Goal: Task Accomplishment & Management: Manage account settings

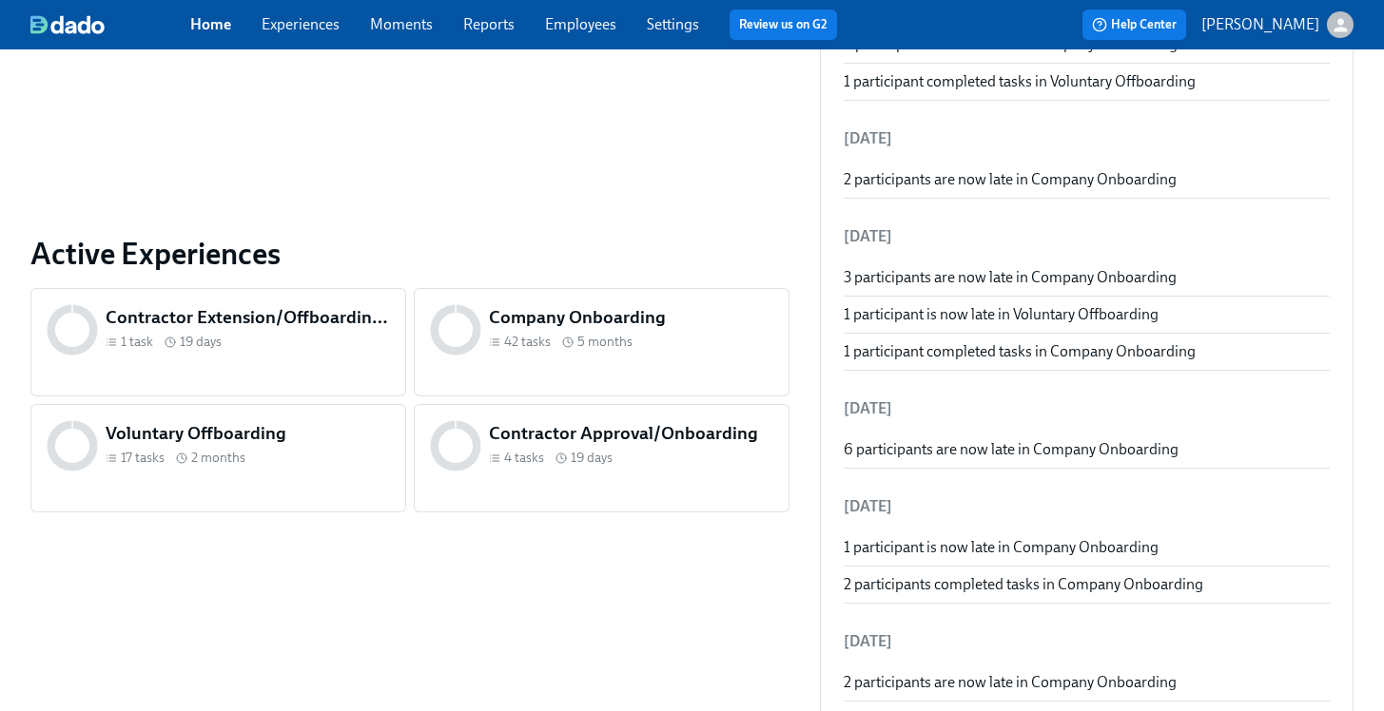
scroll to position [542, 0]
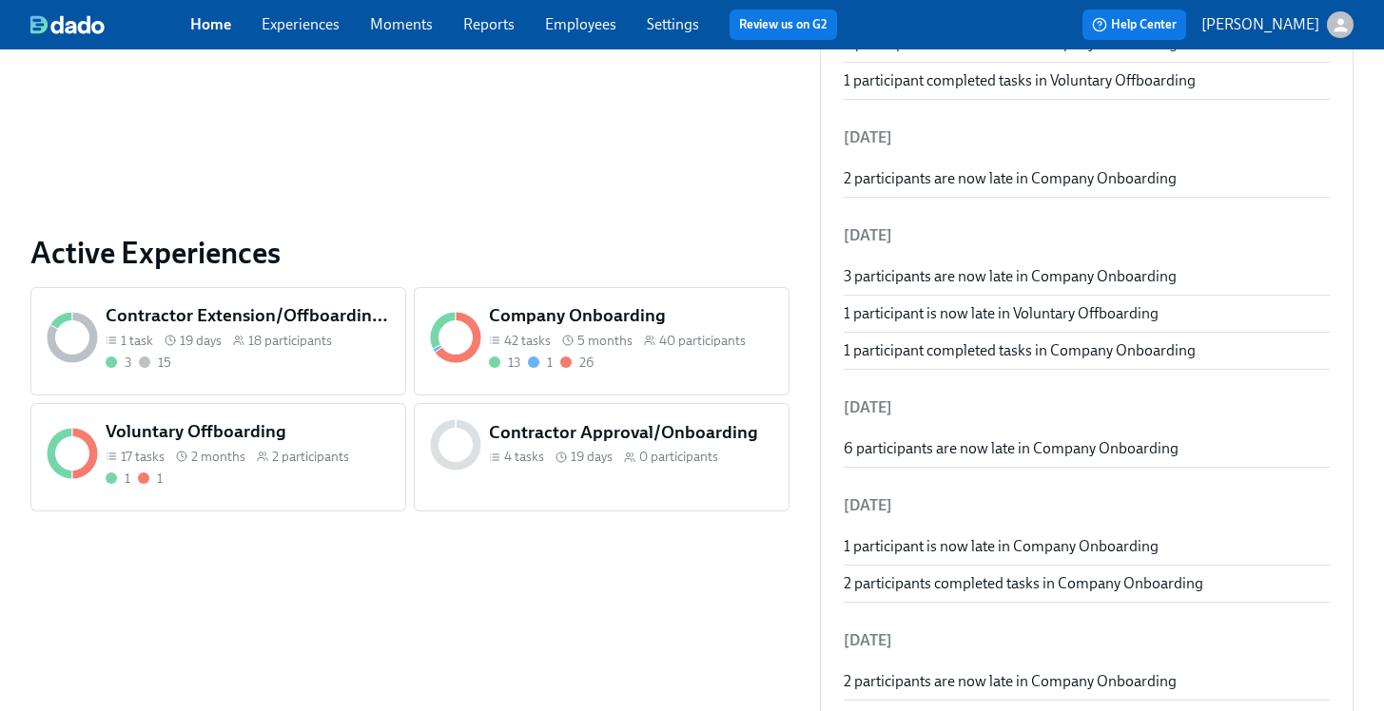
click at [684, 369] on div "13 1 26" at bounding box center [631, 363] width 285 height 18
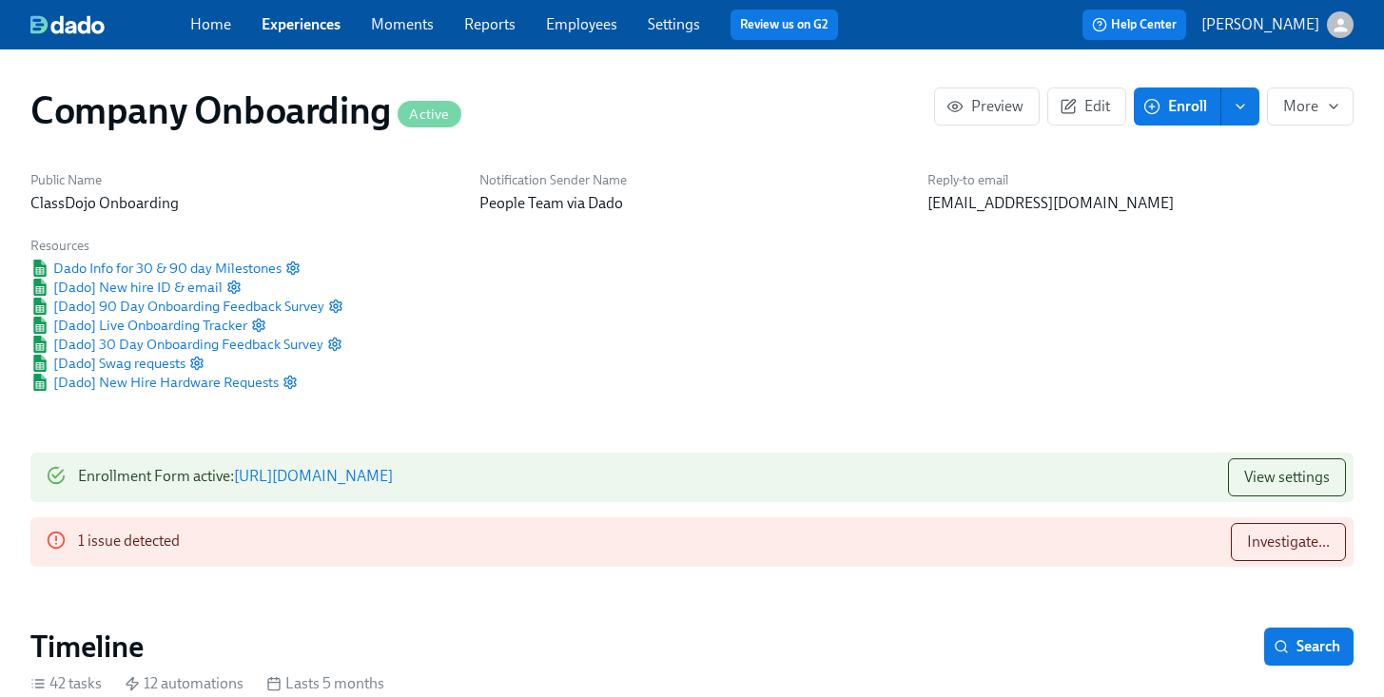
scroll to position [0, 39062]
click at [1293, 554] on button "Investigate..." at bounding box center [1288, 542] width 115 height 38
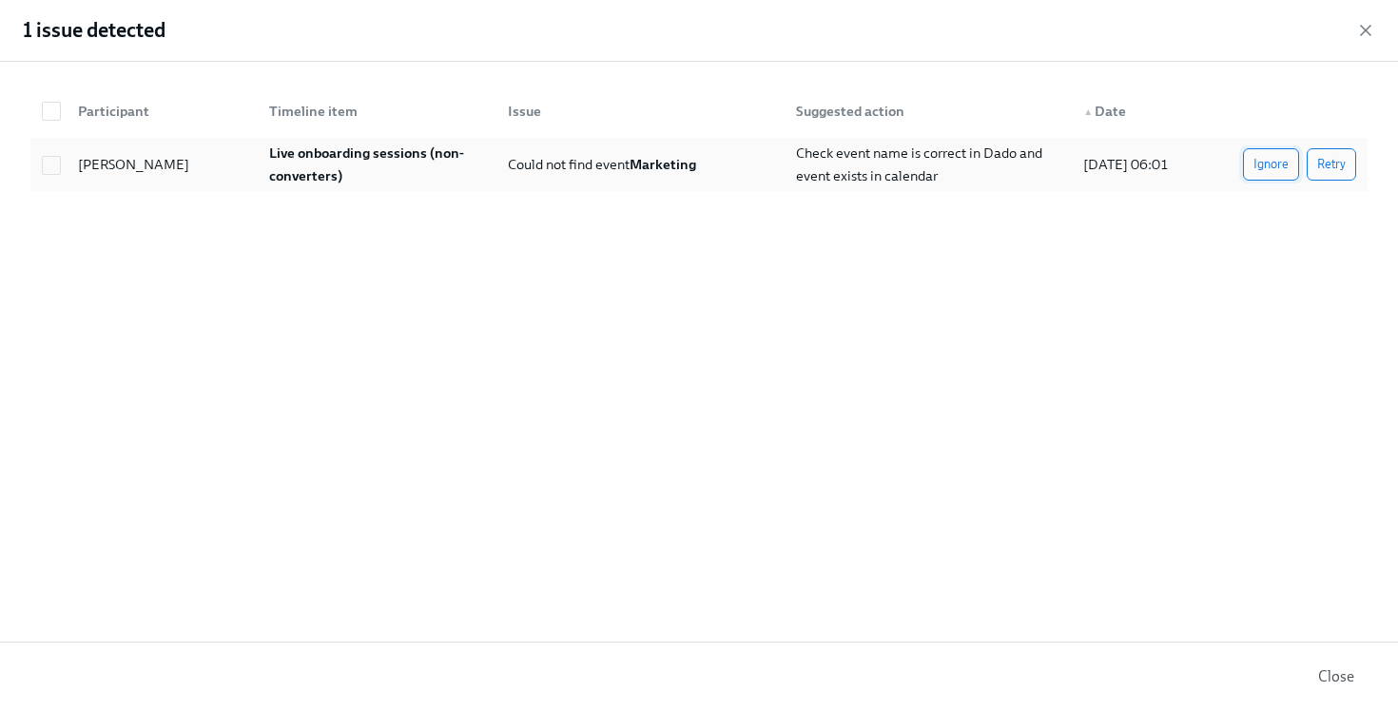
click at [1288, 166] on span "Ignore" at bounding box center [1271, 164] width 35 height 19
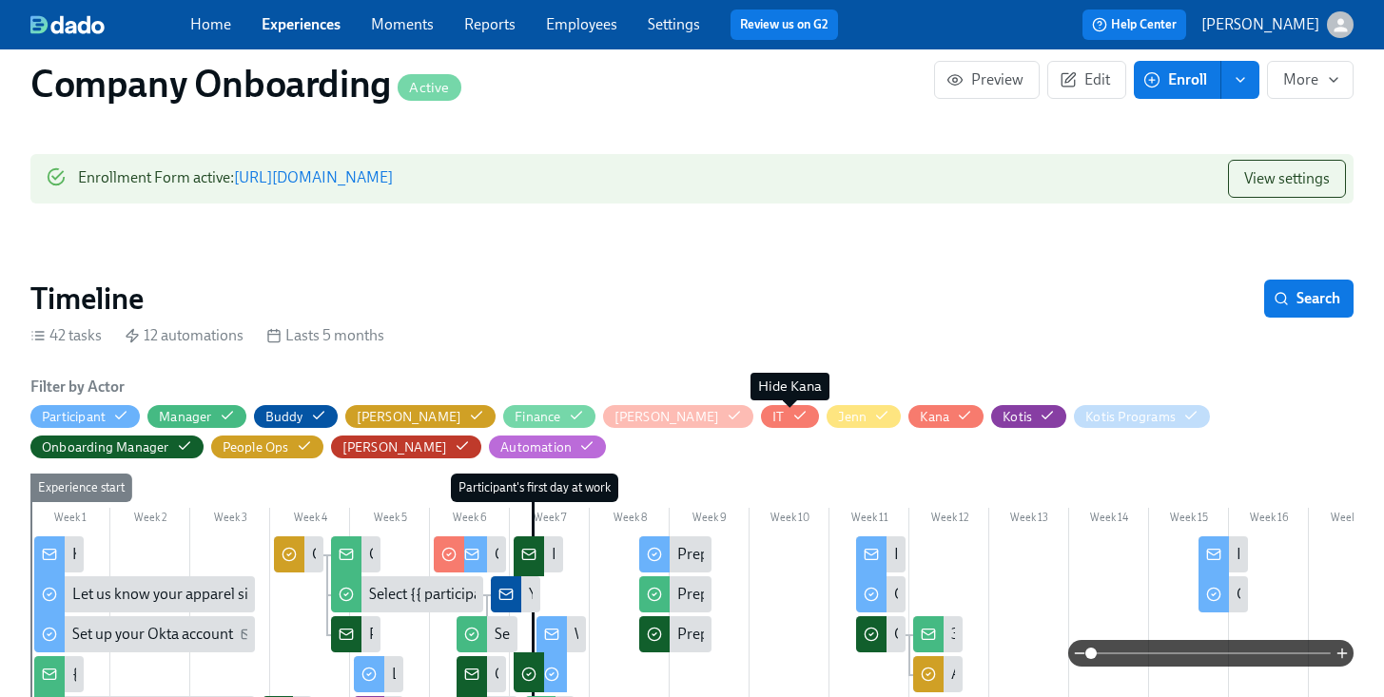
scroll to position [129, 0]
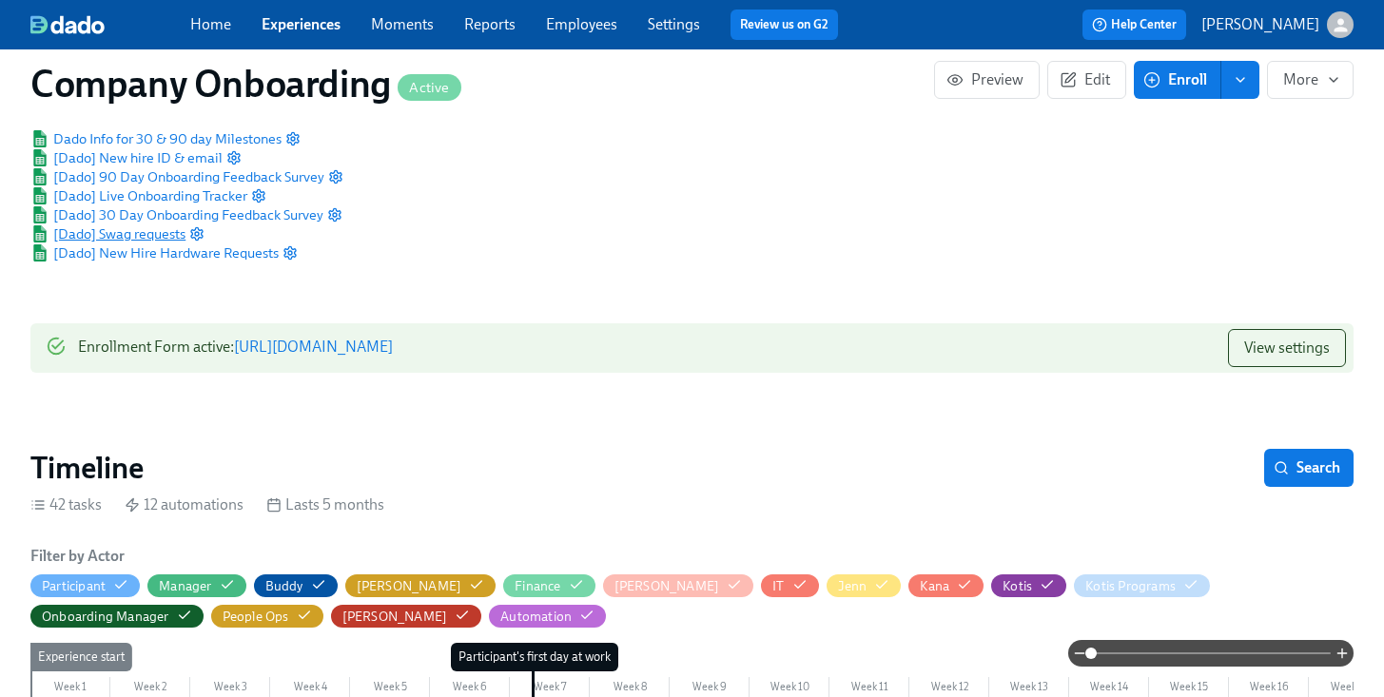
click at [112, 232] on span "[Dado] Swag requests" at bounding box center [107, 233] width 155 height 19
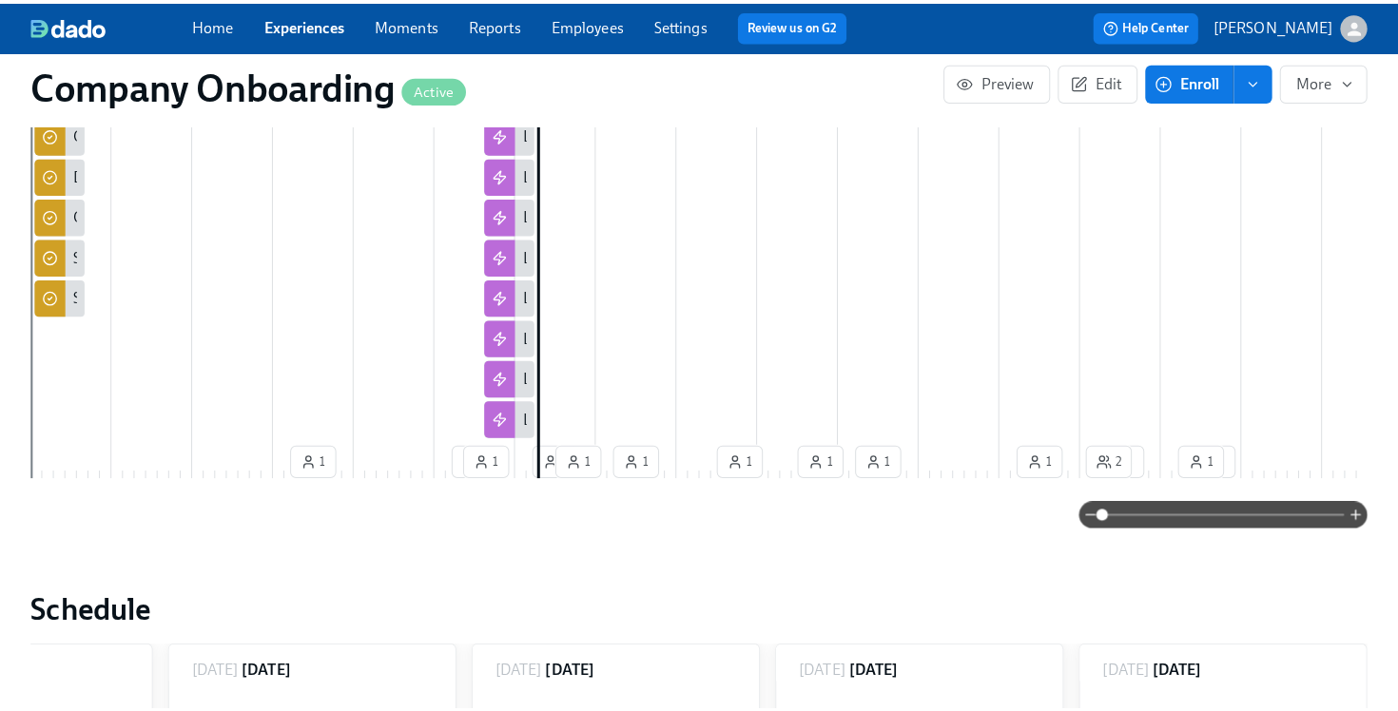
scroll to position [0, 55149]
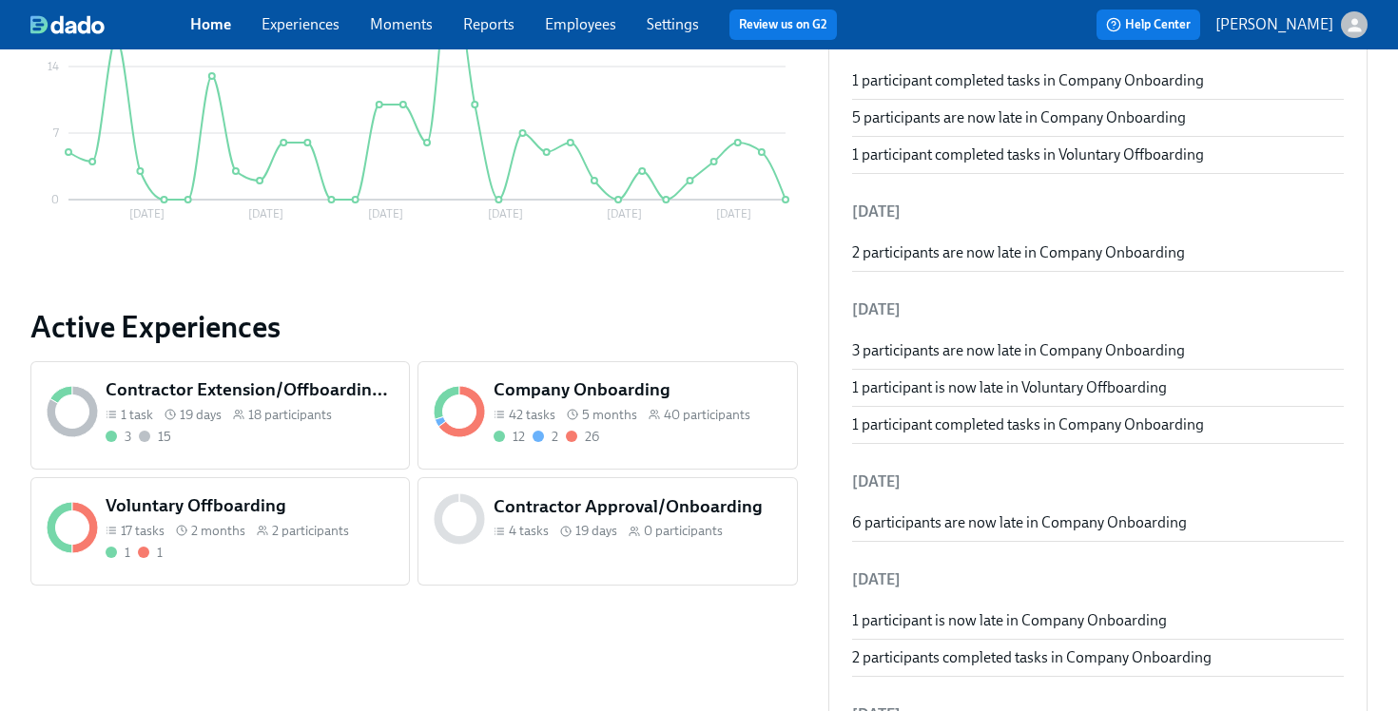
scroll to position [521, 0]
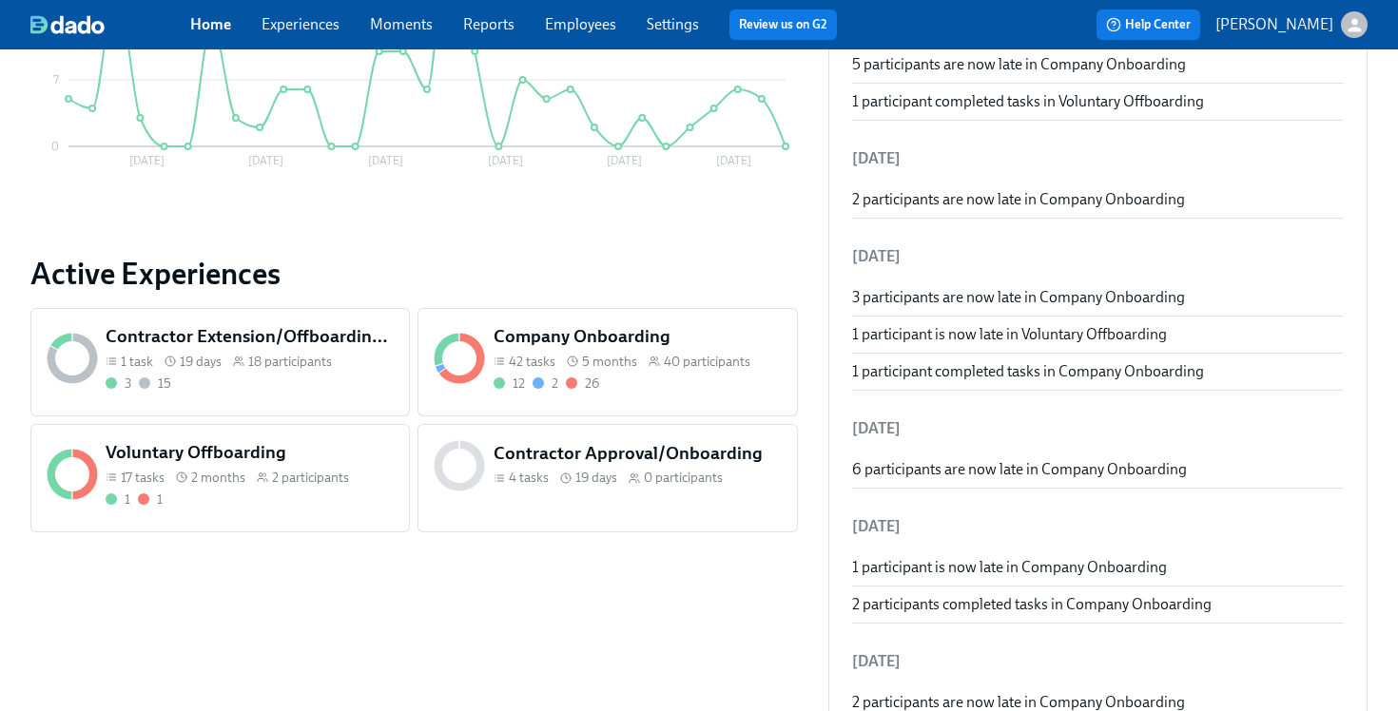
click at [655, 370] on div "40 participants" at bounding box center [700, 362] width 102 height 18
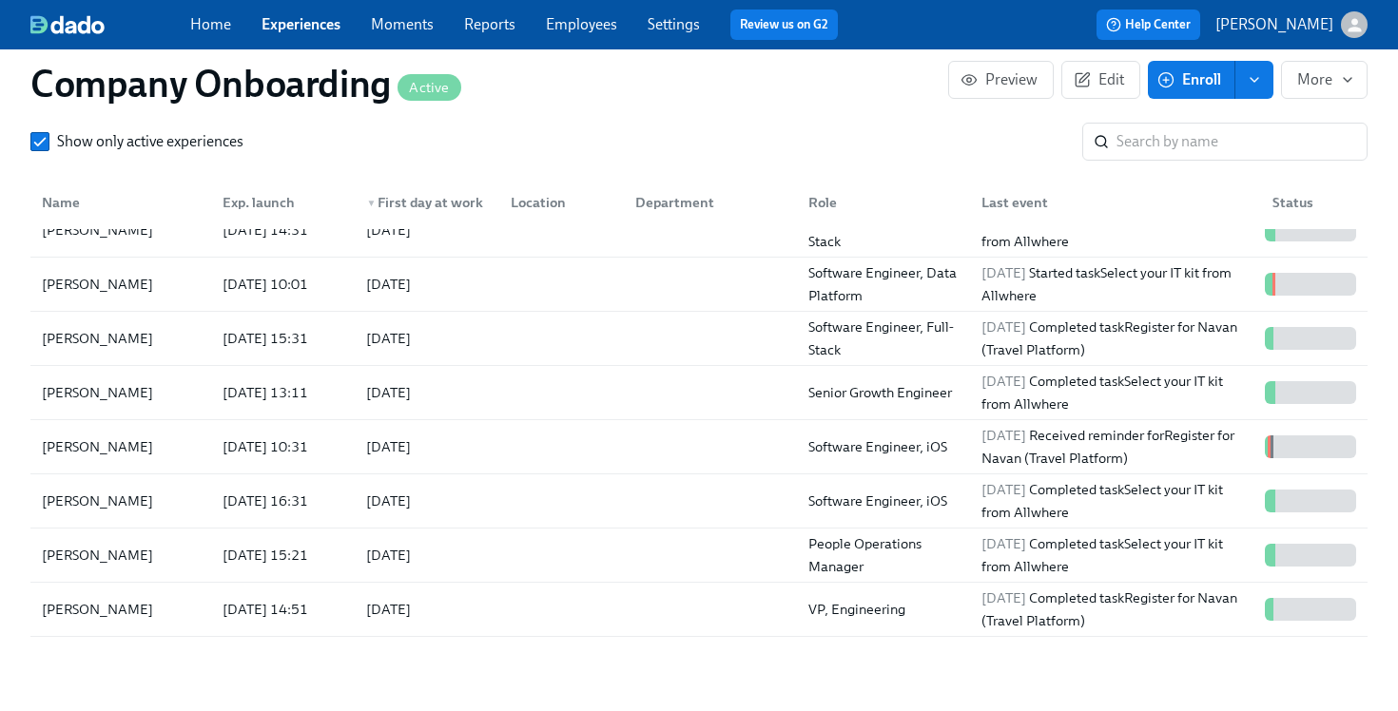
scroll to position [31, 0]
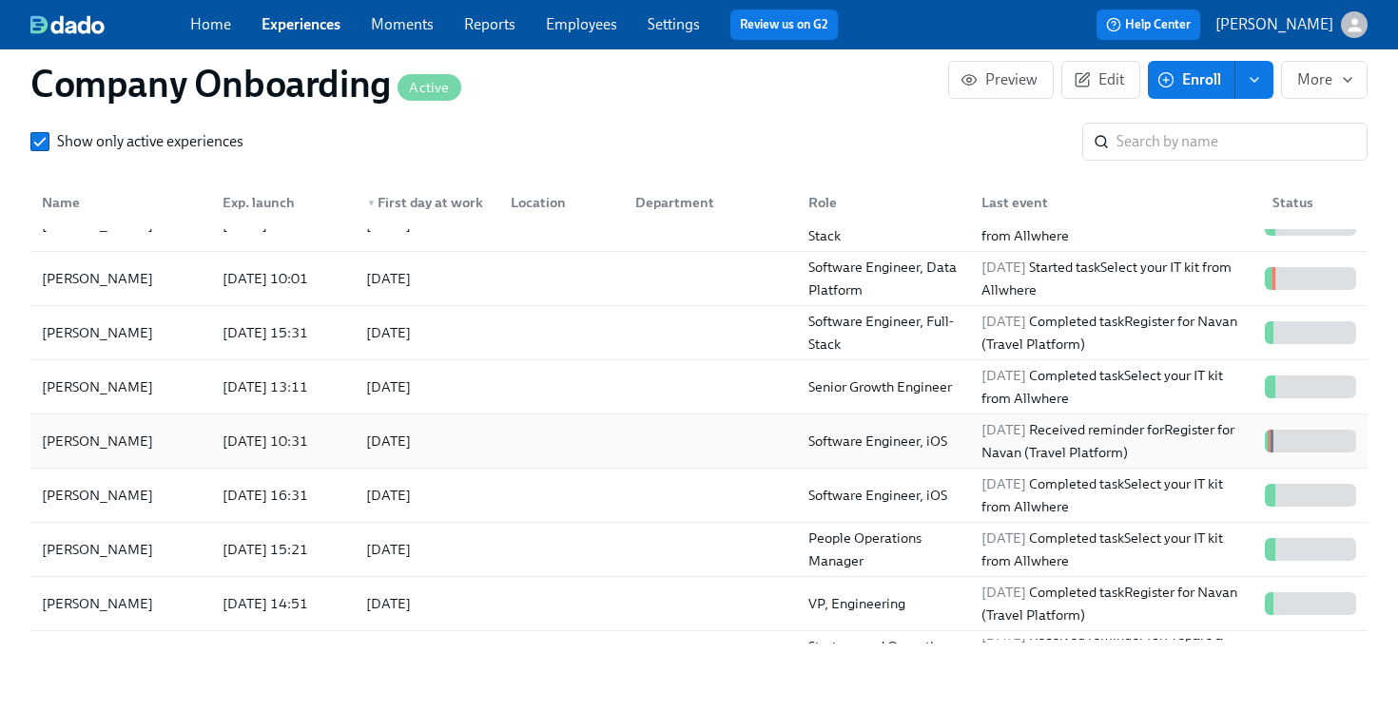
click at [623, 452] on div at bounding box center [706, 441] width 173 height 38
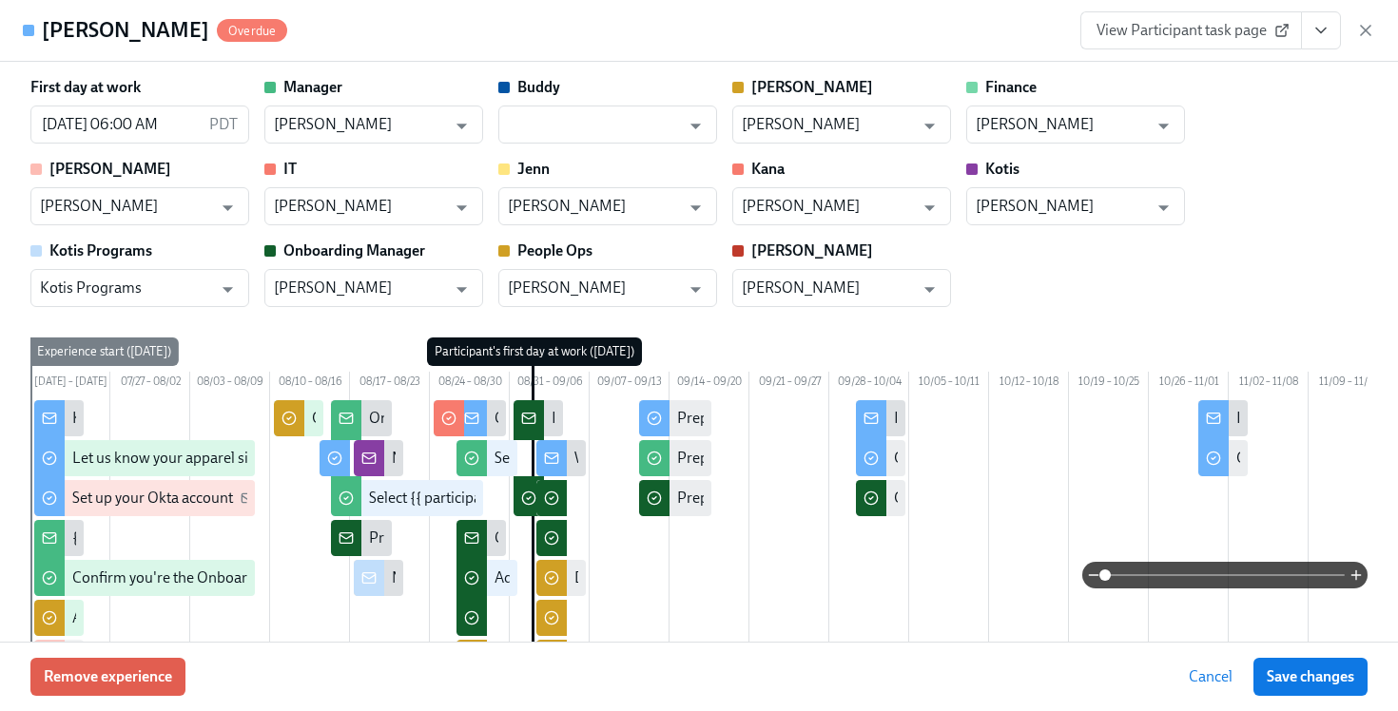
click at [1327, 33] on icon "View task page" at bounding box center [1321, 30] width 19 height 19
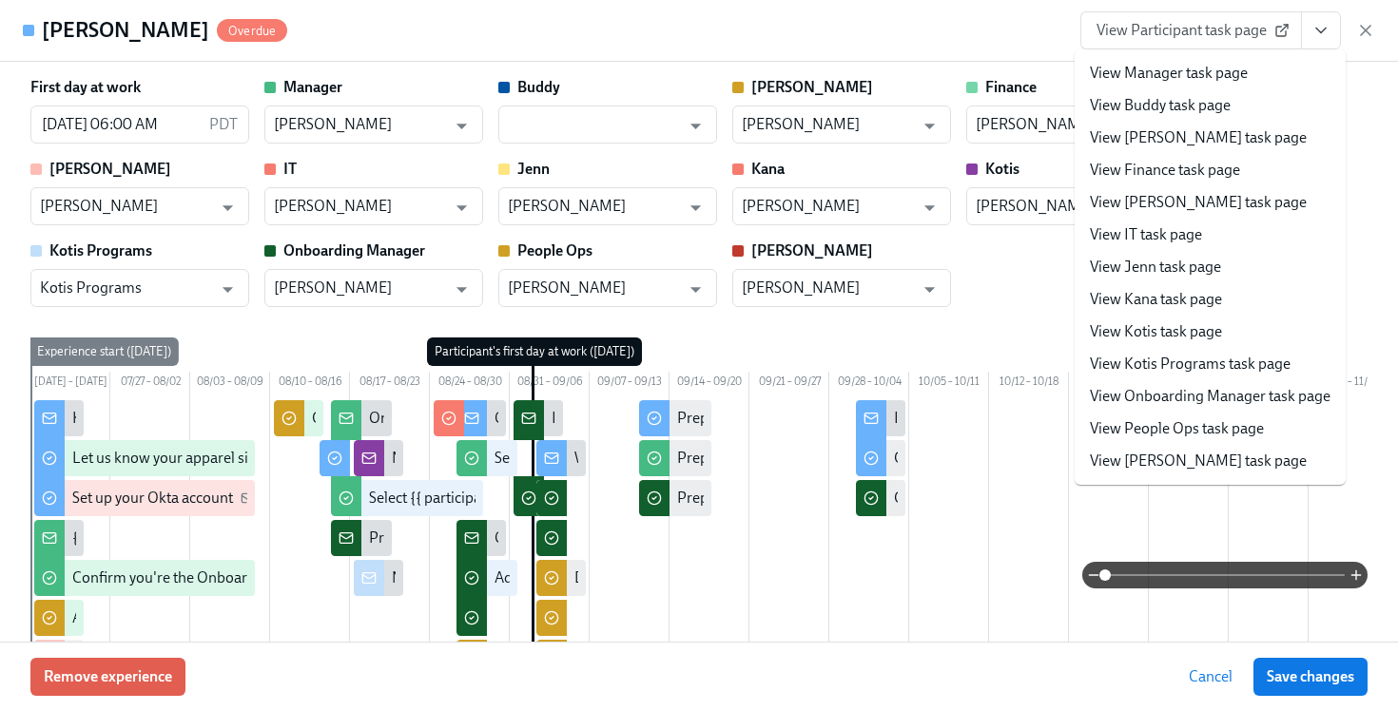
click at [1210, 427] on link "View People Ops task page" at bounding box center [1177, 428] width 174 height 21
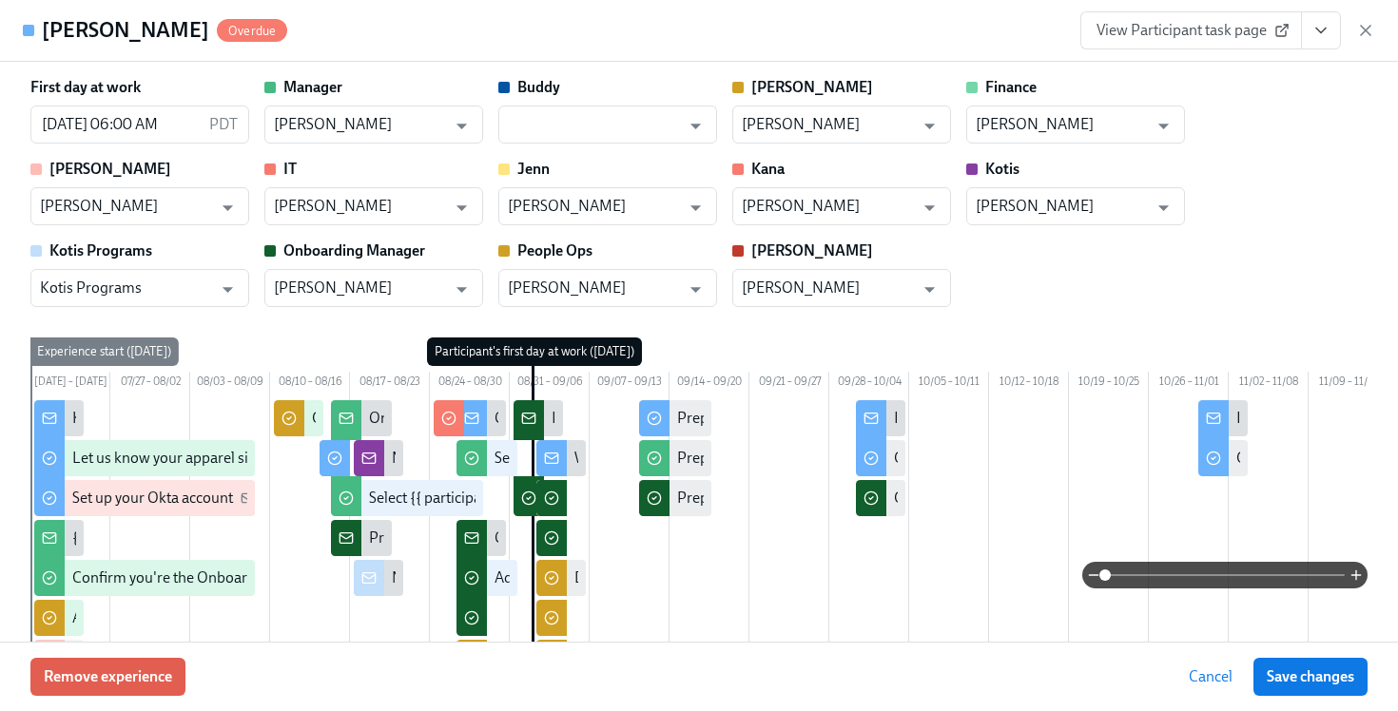
click at [1330, 33] on icon "View task page" at bounding box center [1321, 30] width 19 height 19
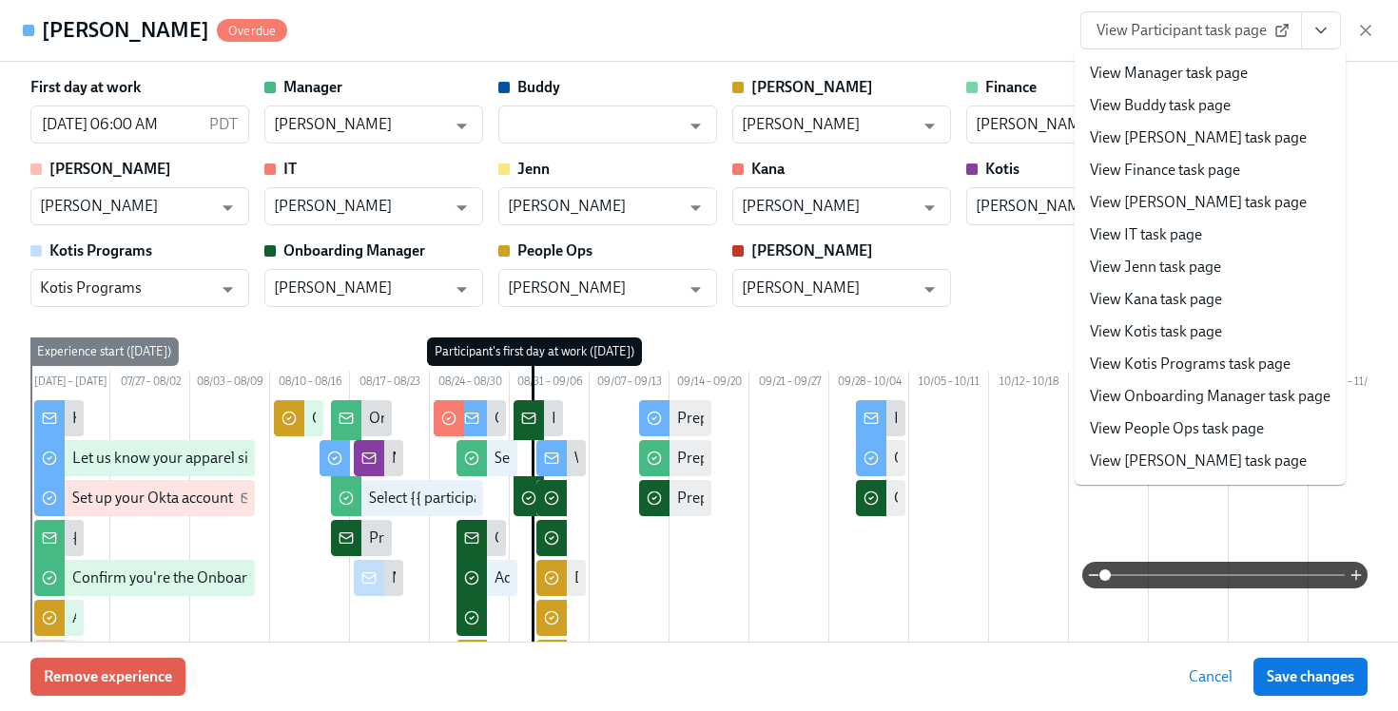
click at [982, 314] on div "First day at work 09/02/2025 06:00 AM PDT ​ Manager Coby Utter ​ Buddy ​ Erika …" at bounding box center [698, 513] width 1337 height 873
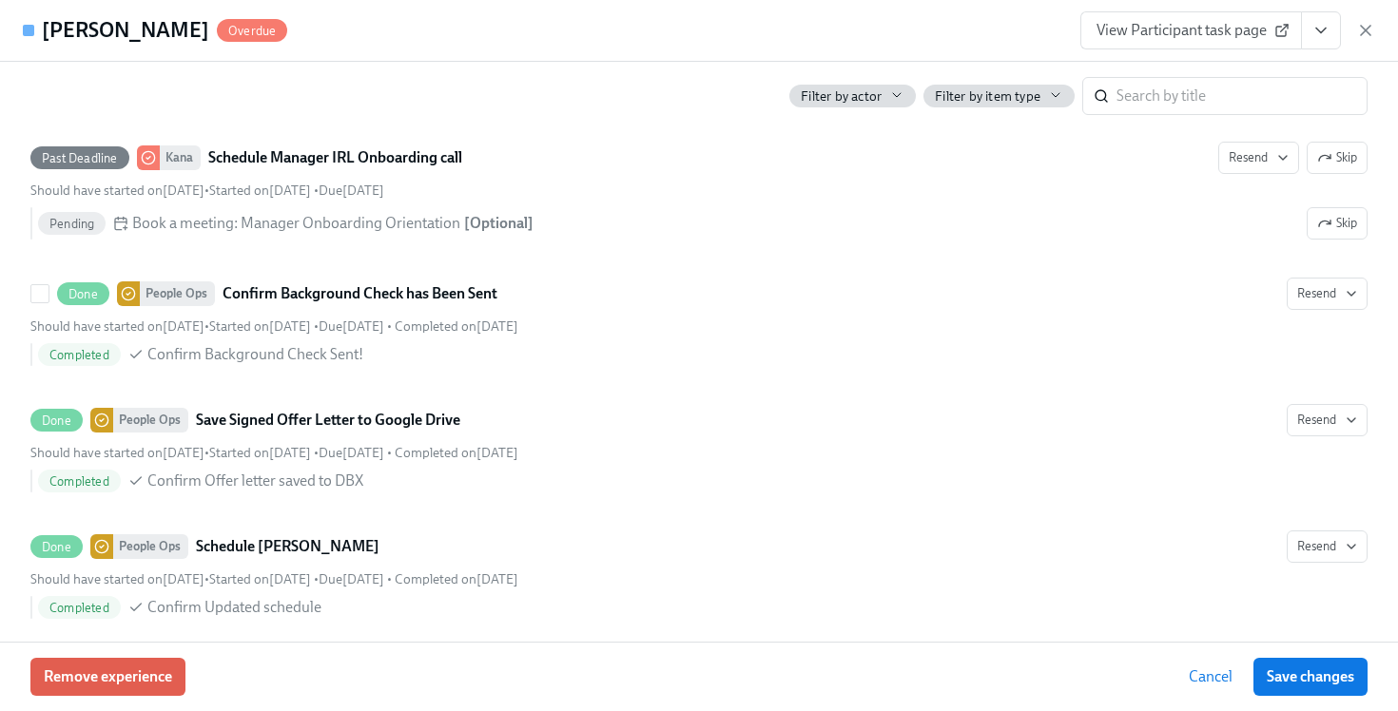
scroll to position [1930, 0]
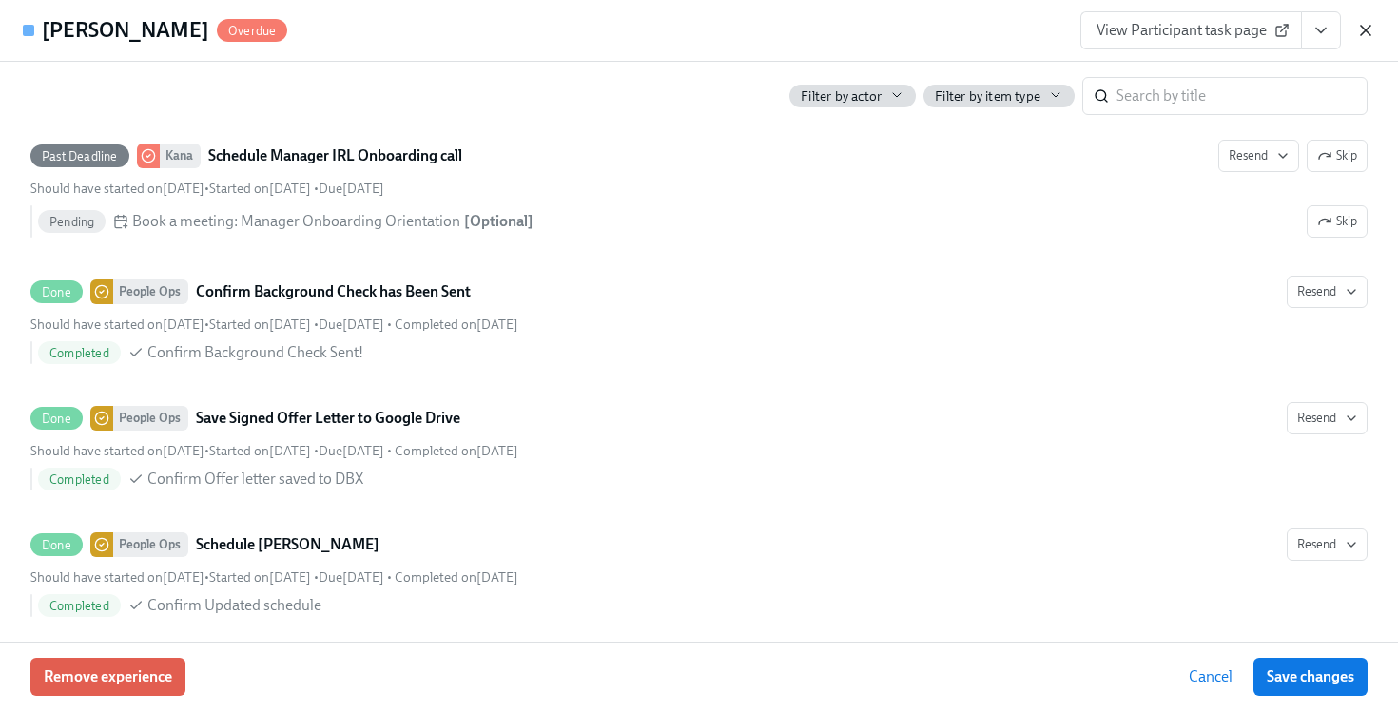
click at [1364, 29] on icon "button" at bounding box center [1366, 31] width 10 height 10
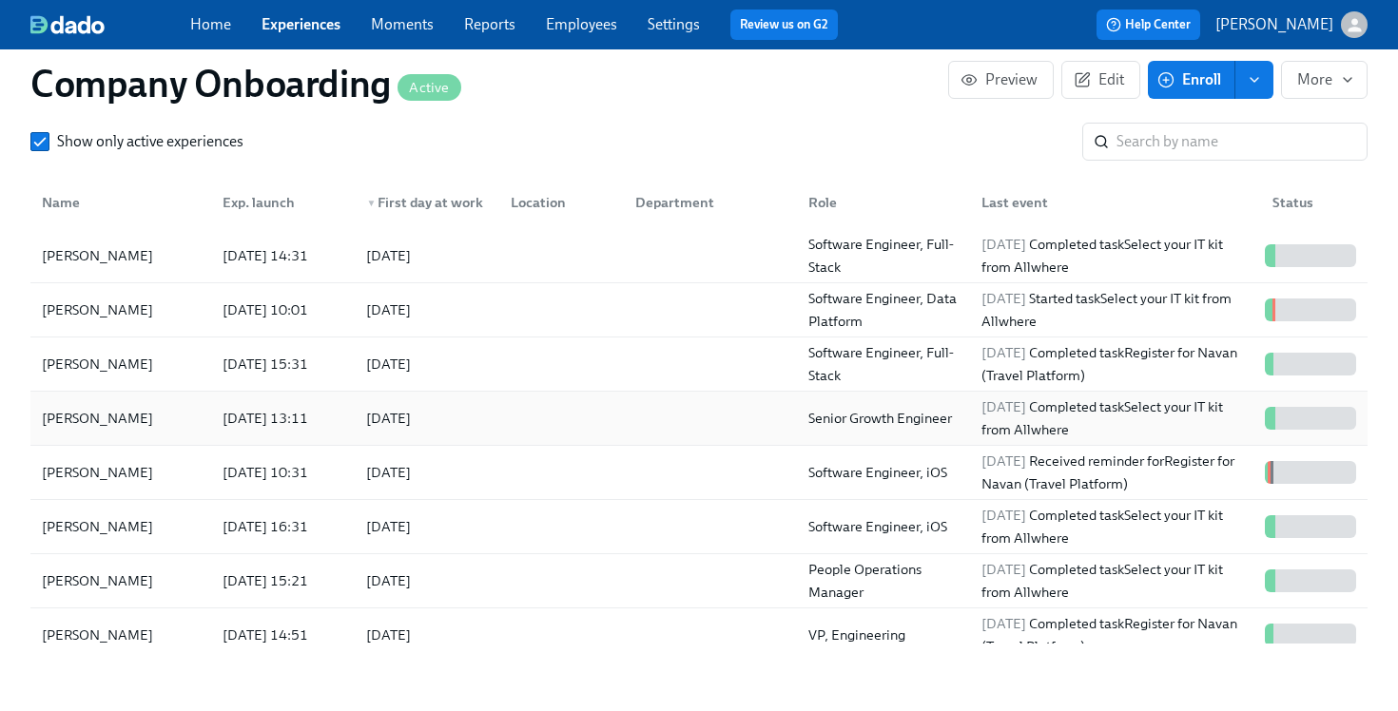
click at [558, 435] on div at bounding box center [558, 418] width 125 height 38
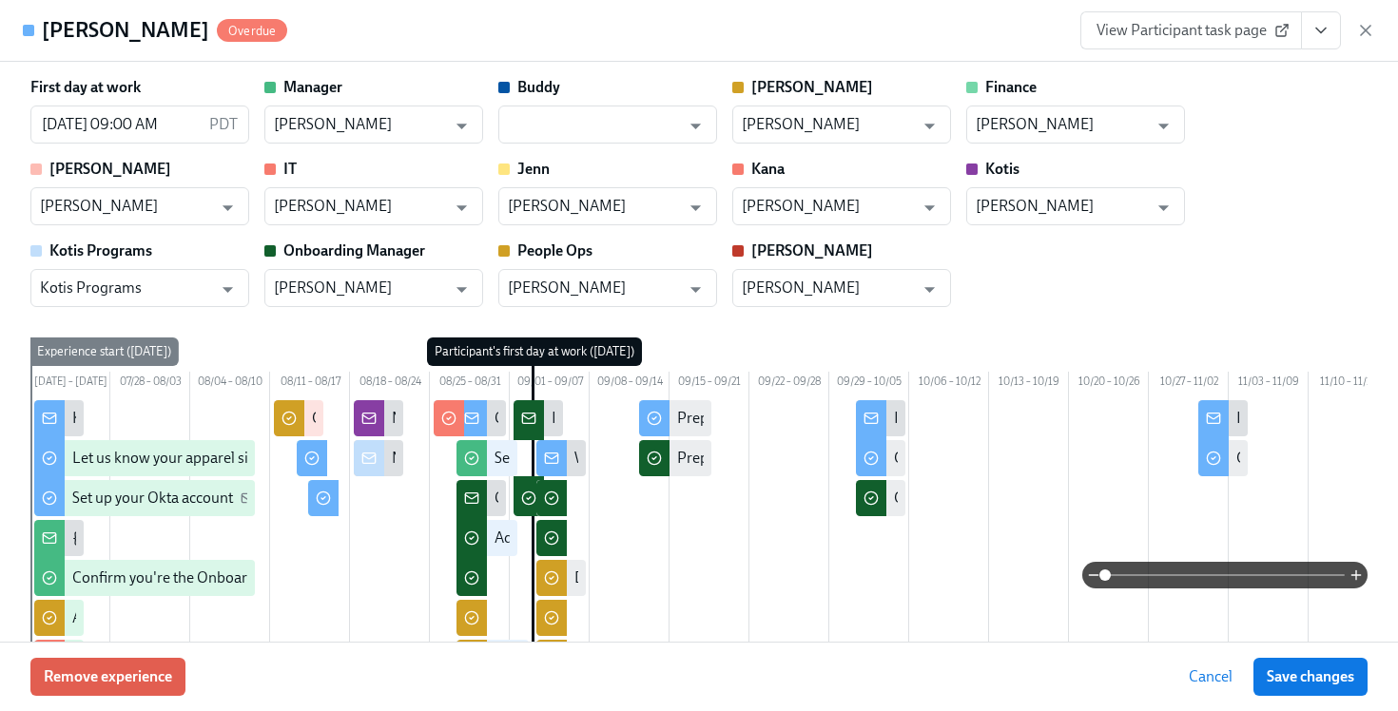
click at [1321, 37] on icon "View task page" at bounding box center [1321, 30] width 19 height 19
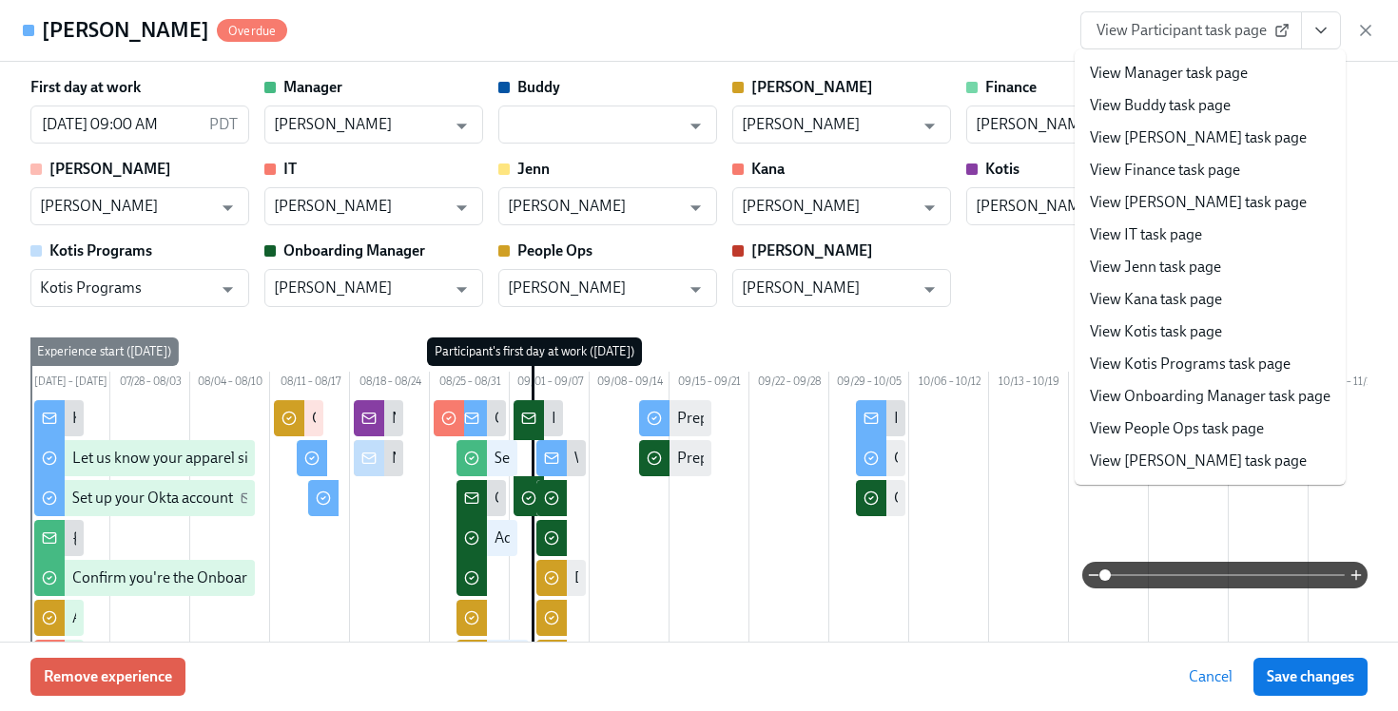
click at [1178, 435] on link "View People Ops task page" at bounding box center [1177, 428] width 174 height 21
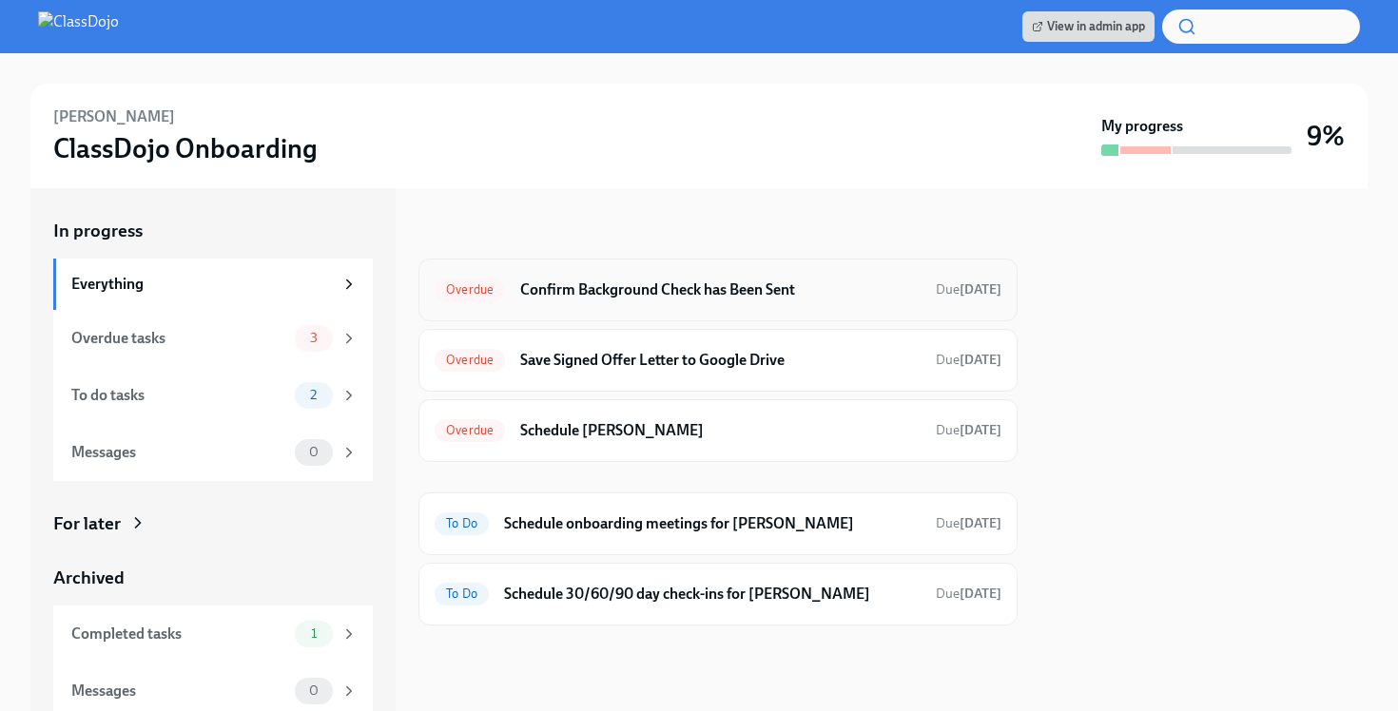
click at [662, 289] on h6 "Confirm Background Check has Been Sent" at bounding box center [720, 290] width 400 height 21
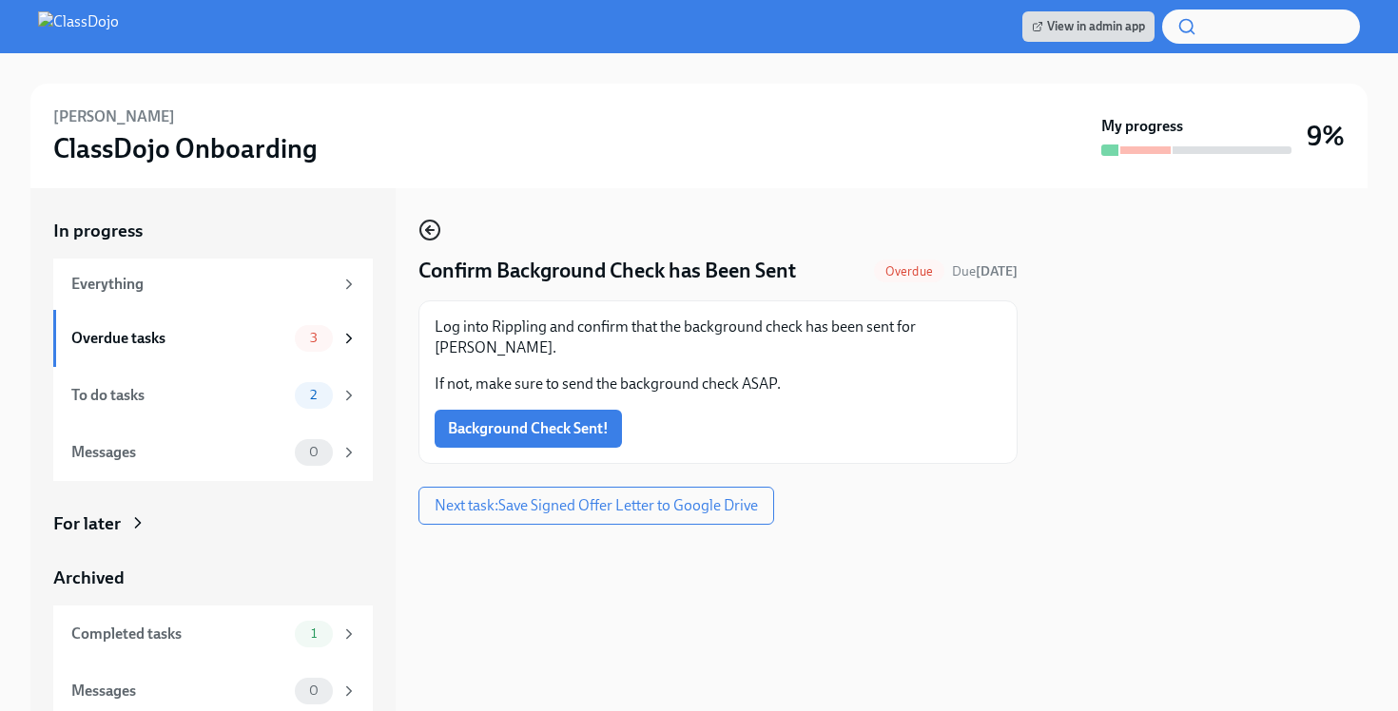
click at [432, 240] on circle "button" at bounding box center [429, 230] width 19 height 19
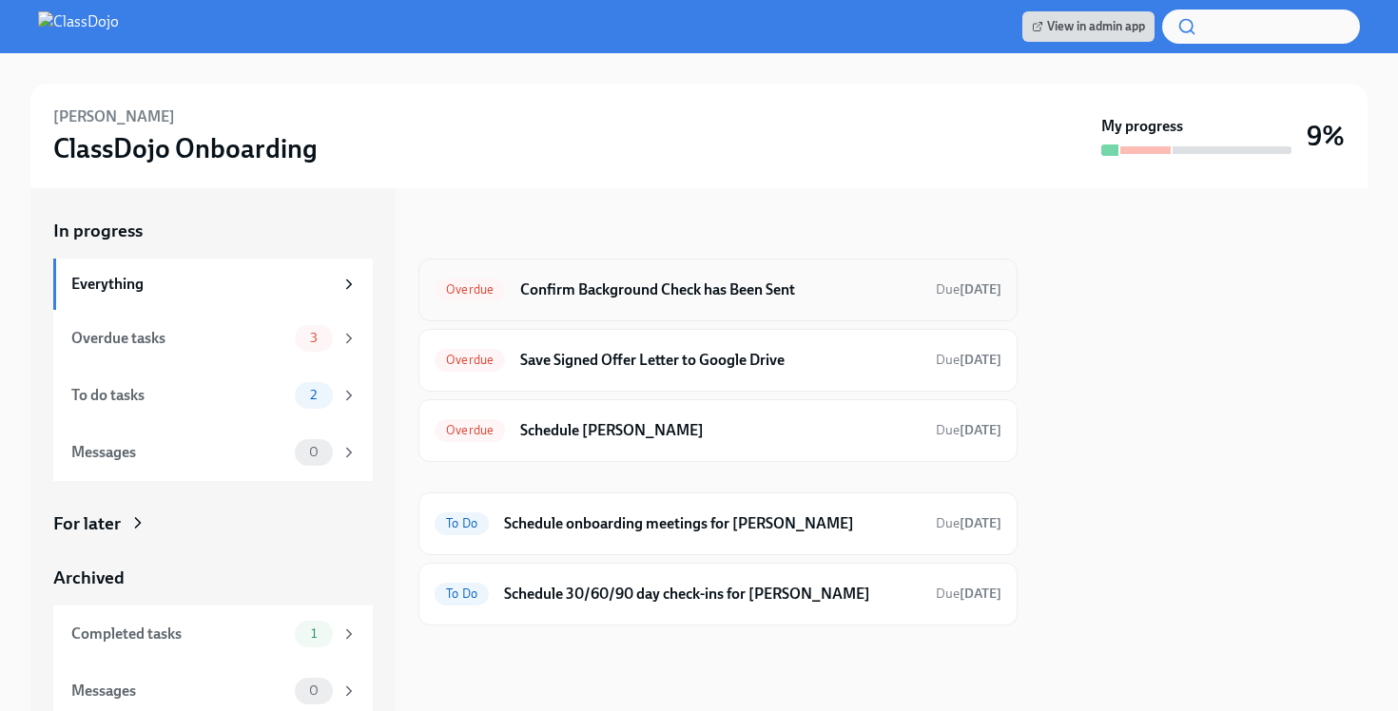
click at [741, 285] on h6 "Confirm Background Check has Been Sent" at bounding box center [720, 290] width 400 height 21
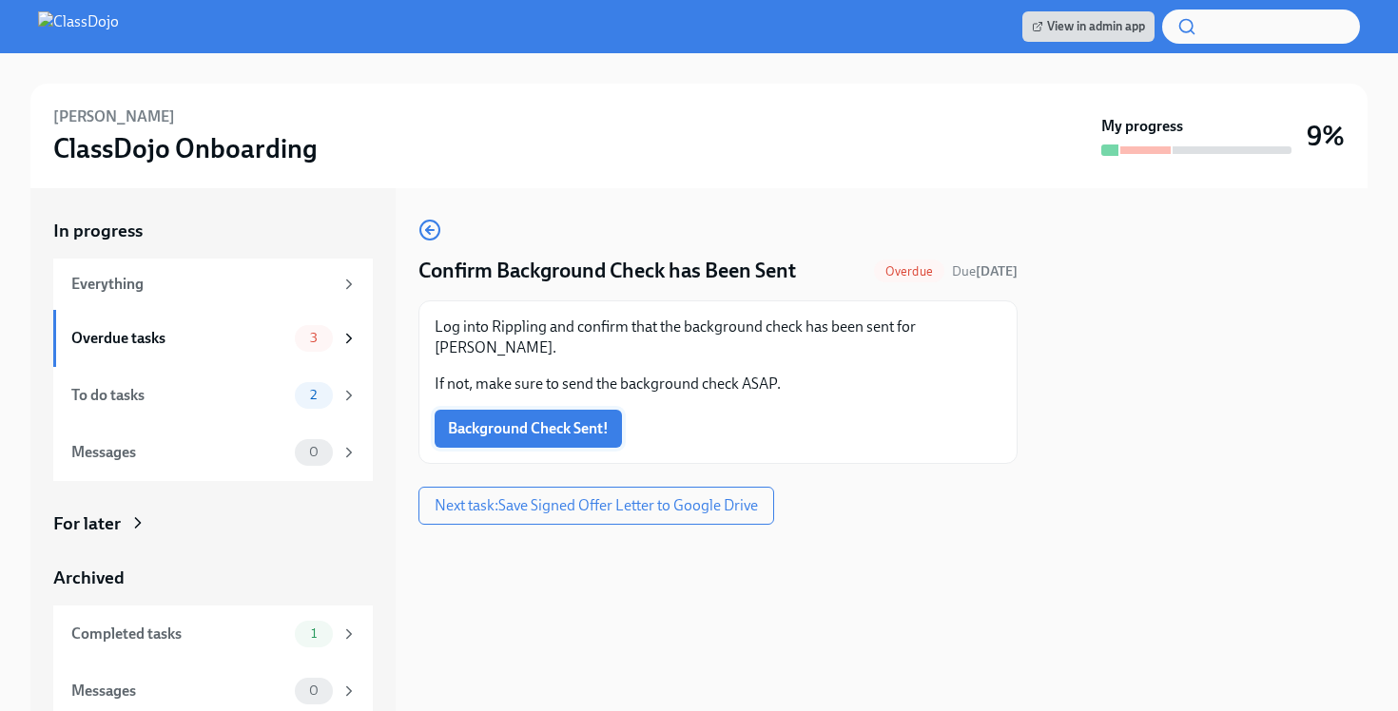
click at [542, 427] on span "Background Check Sent!" at bounding box center [528, 428] width 161 height 19
click at [559, 509] on span "Next task : Save Signed Offer Letter to Google Drive" at bounding box center [596, 505] width 323 height 19
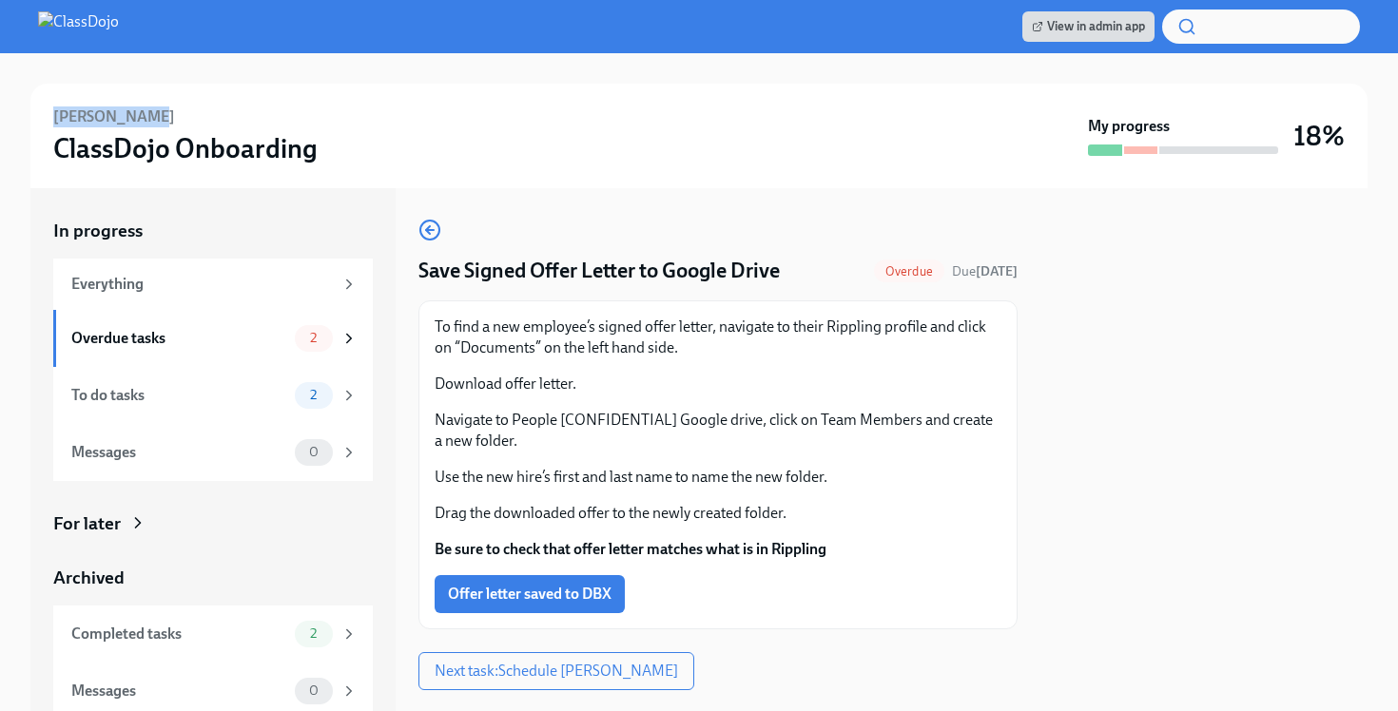
drag, startPoint x: 137, startPoint y: 121, endPoint x: 54, endPoint y: 120, distance: 82.7
click at [54, 120] on h6 "[PERSON_NAME]" at bounding box center [114, 117] width 122 height 21
copy h6 "[PERSON_NAME]"
click at [570, 598] on span "Offer letter saved to DBX" at bounding box center [530, 594] width 164 height 19
click at [571, 677] on span "Next task : Schedule Pecha Kucha" at bounding box center [556, 671] width 243 height 19
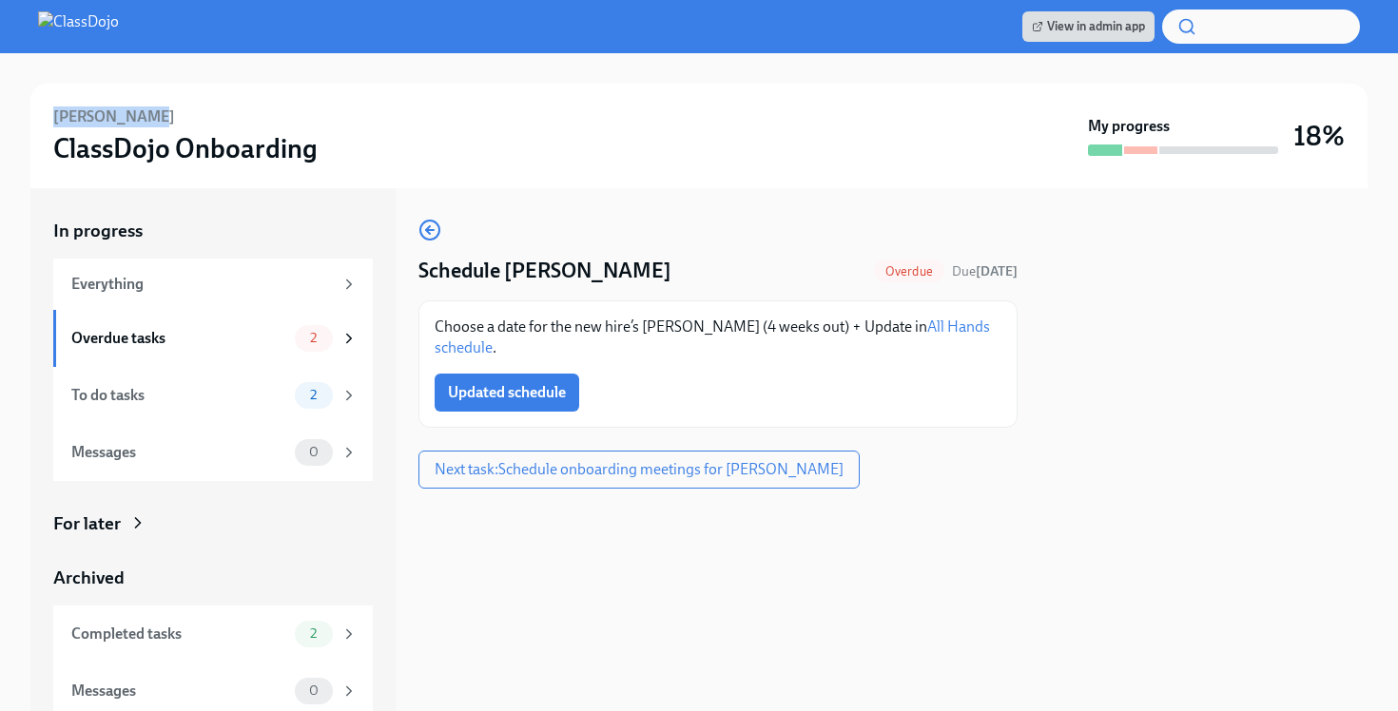
click at [918, 329] on link "All Hands schedule" at bounding box center [712, 337] width 555 height 39
click at [487, 396] on span "Updated schedule" at bounding box center [507, 392] width 118 height 19
click at [610, 466] on span "Next task : Schedule onboarding meetings for Myles Barros" at bounding box center [639, 469] width 409 height 19
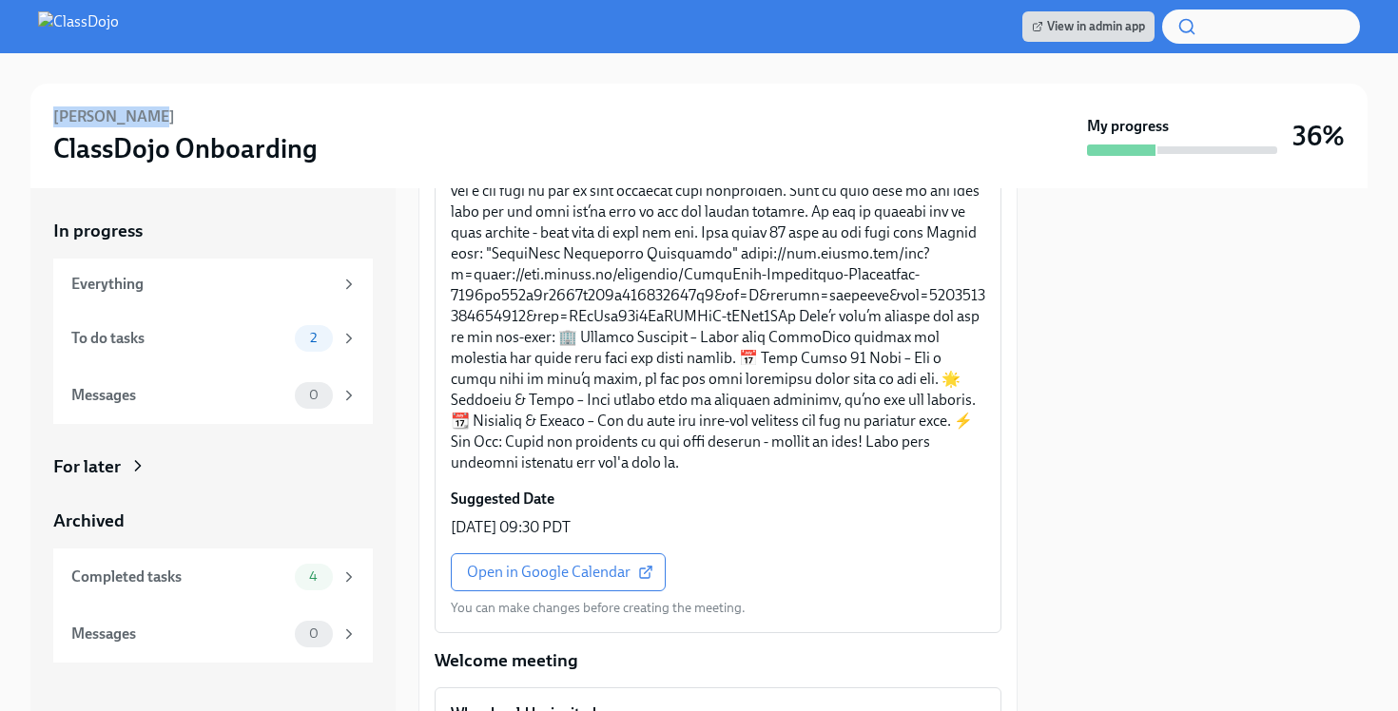
scroll to position [459, 0]
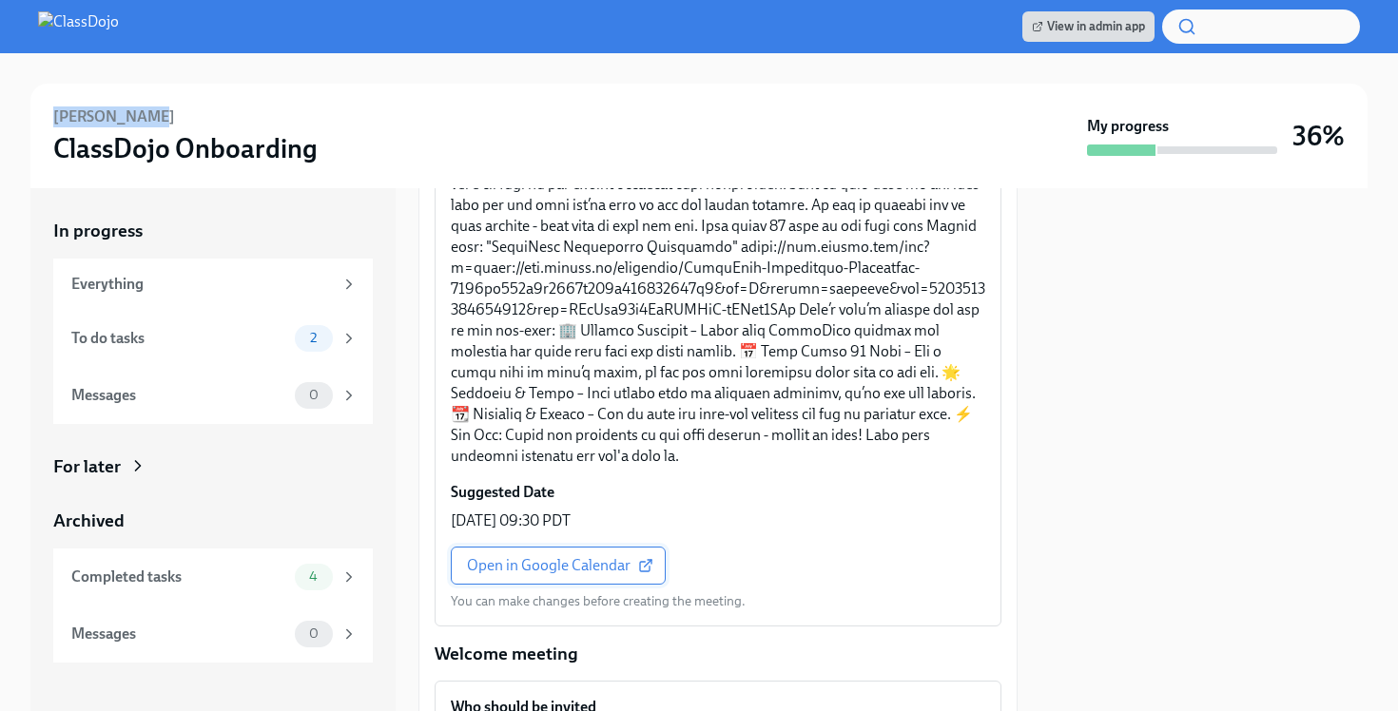
click at [568, 556] on span "Open in Google Calendar" at bounding box center [558, 565] width 183 height 19
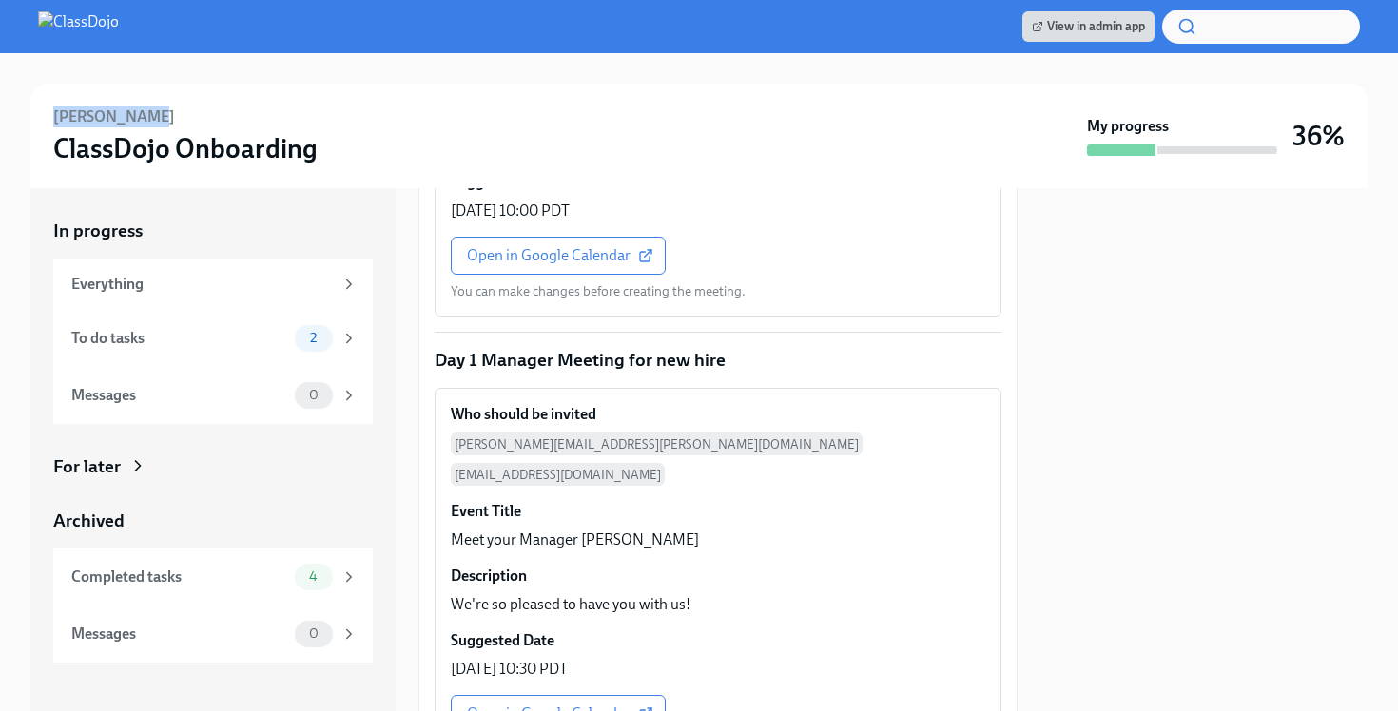
scroll to position [1284, 0]
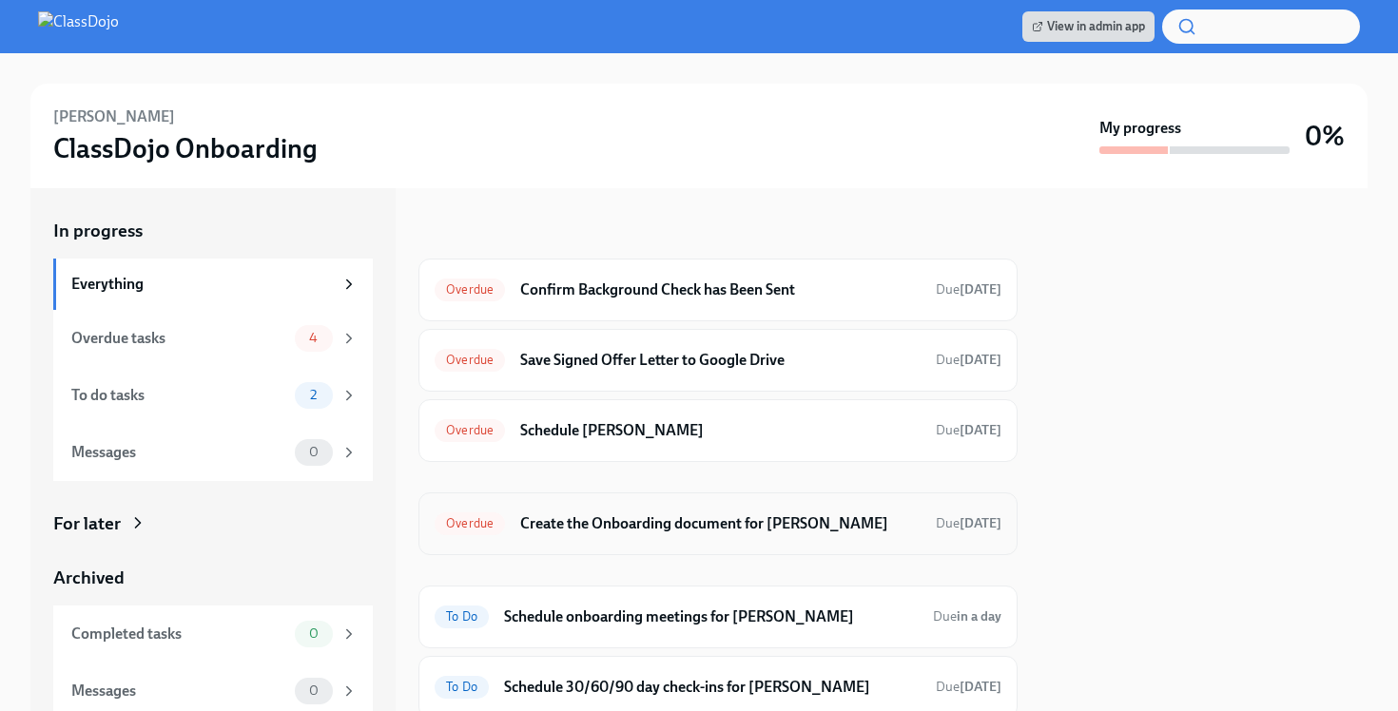
click at [655, 535] on div "Overdue Create the Onboarding document for Solomon Bisker Due 12 days ago" at bounding box center [718, 524] width 567 height 30
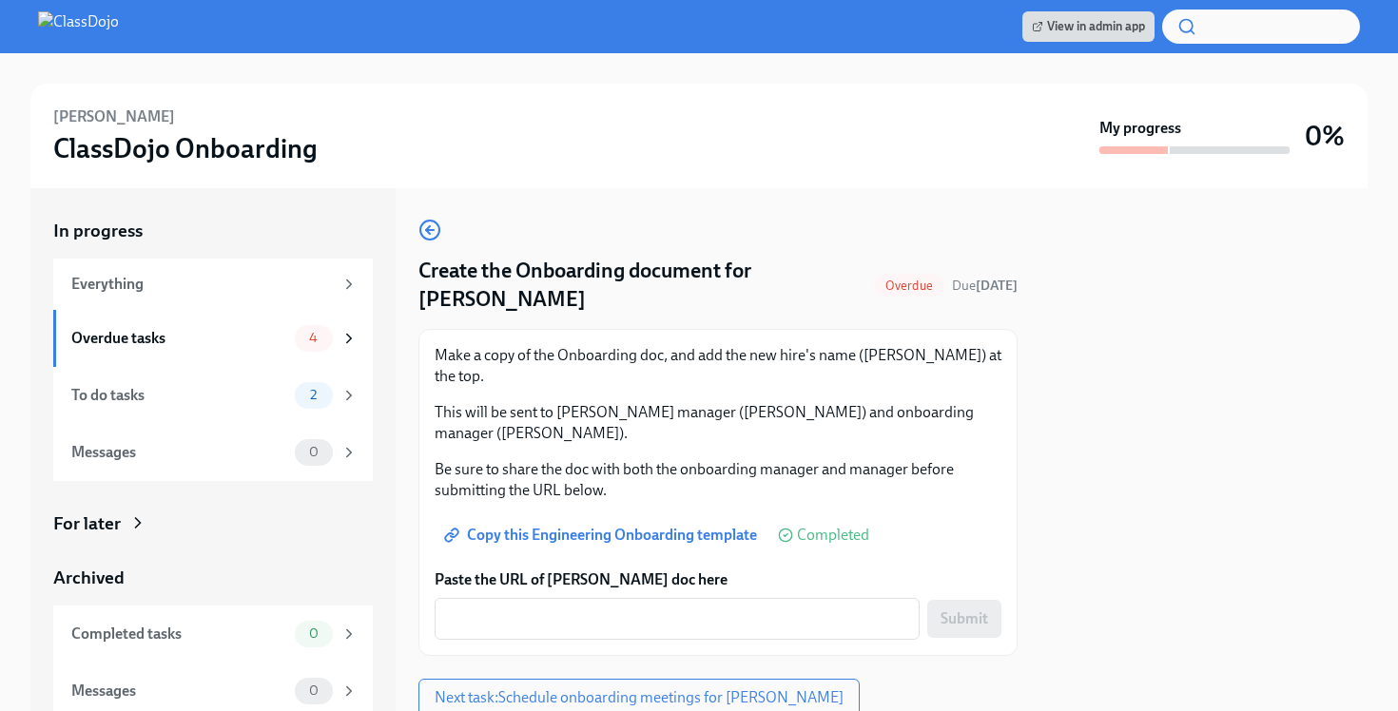
click at [608, 526] on span "Copy this Engineering Onboarding template" at bounding box center [602, 535] width 309 height 19
drag, startPoint x: 166, startPoint y: 115, endPoint x: 34, endPoint y: 115, distance: 132.2
click at [34, 115] on div "Solomon Bisker ClassDojo Onboarding My progress 0%" at bounding box center [698, 136] width 1337 height 105
copy h6 "Solomon Bisker"
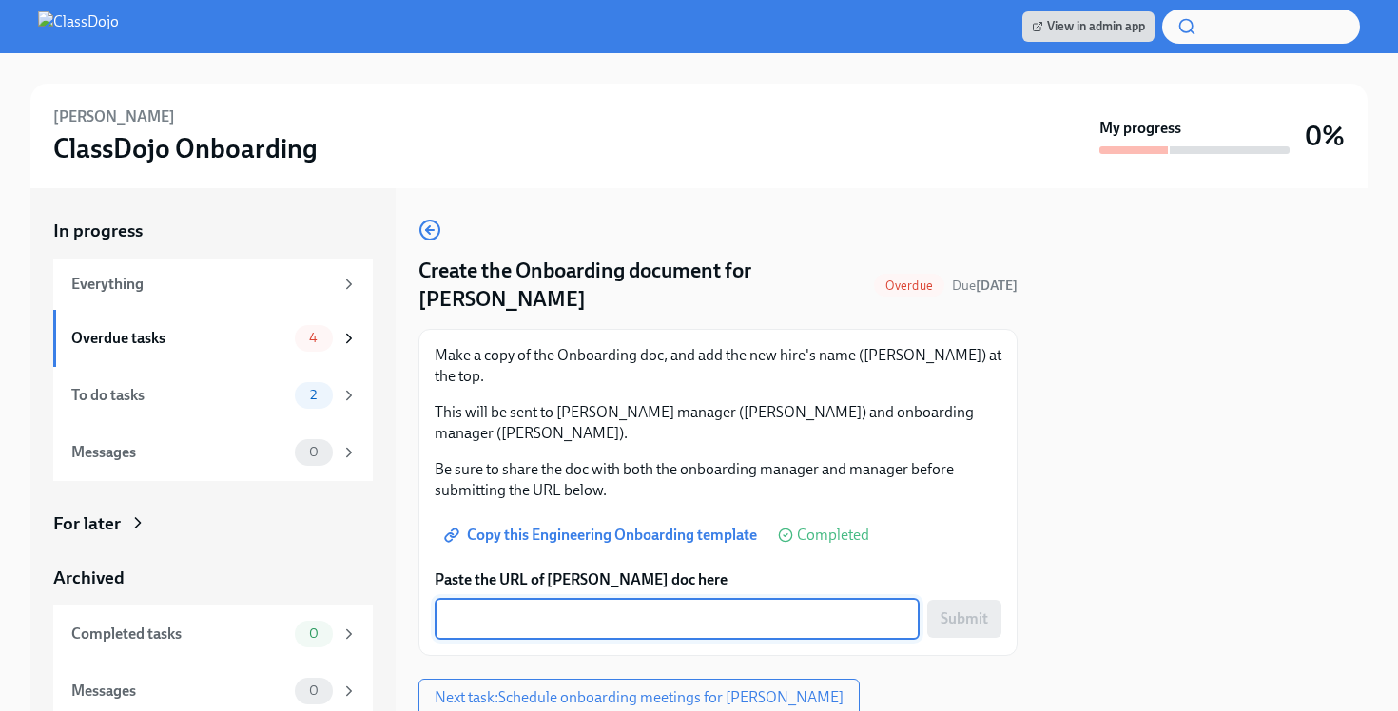
click at [479, 608] on textarea "Paste the URL of Solomon's doc here" at bounding box center [677, 619] width 462 height 23
paste textarea "https://docs.google.com/document/d/1Gc70wu3xWQNSp6VLc02ilxebGAGfPrE4u8rzn_QErqo…"
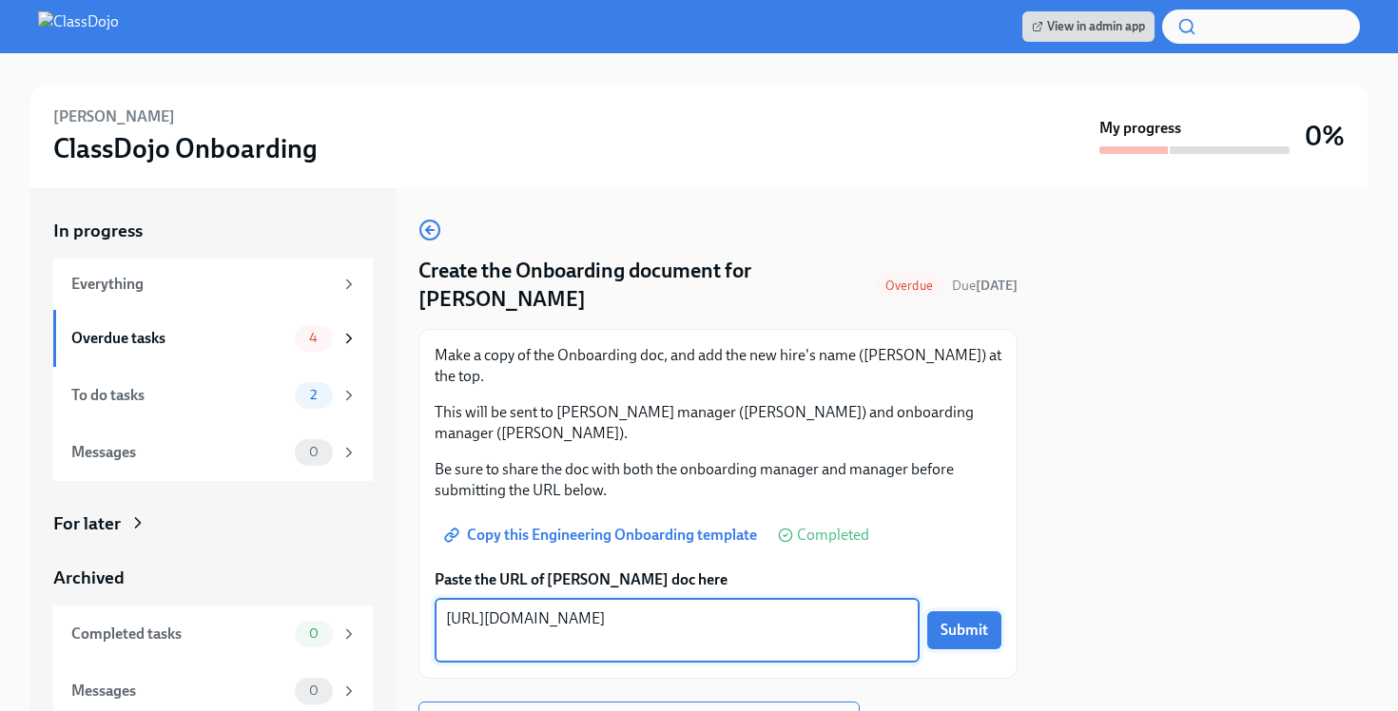
type textarea "https://docs.google.com/document/d/1Gc70wu3xWQNSp6VLc02ilxebGAGfPrE4u8rzn_QErqo…"
click at [958, 621] on span "Submit" at bounding box center [965, 630] width 48 height 19
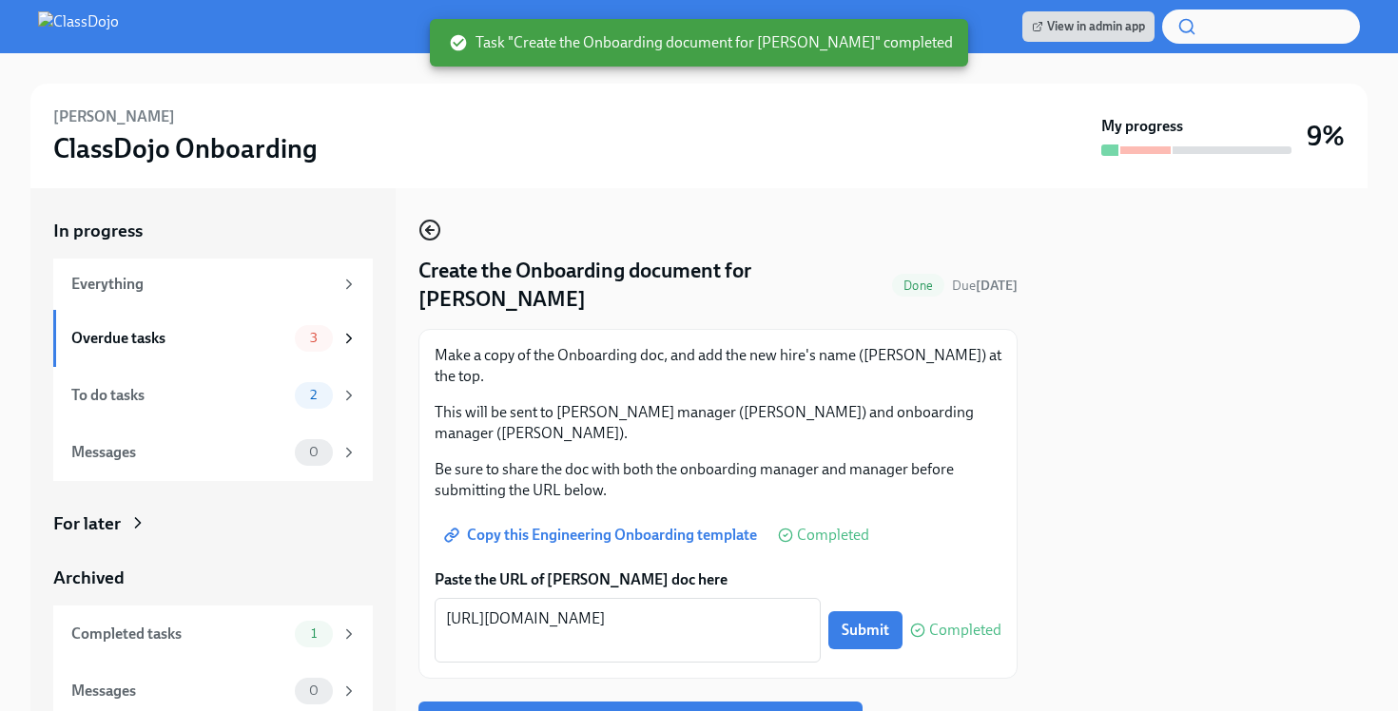
click at [428, 222] on circle "button" at bounding box center [429, 230] width 19 height 19
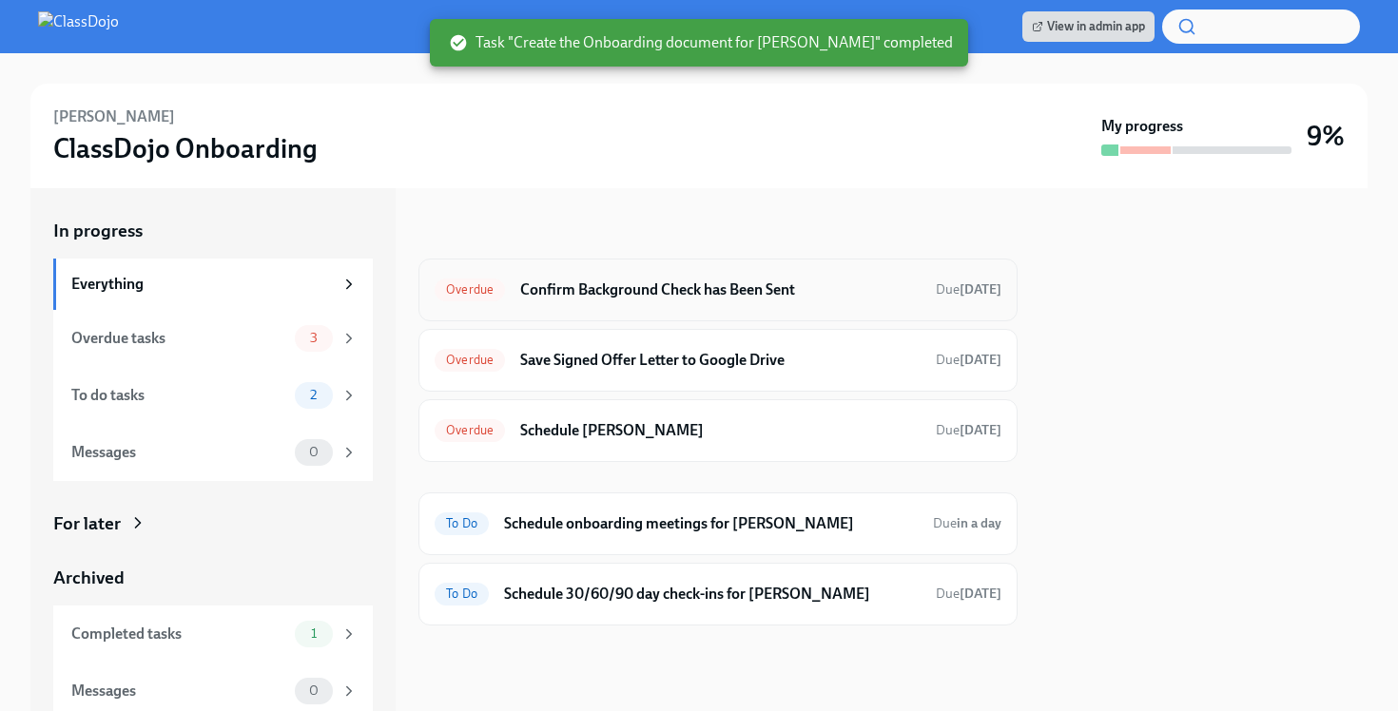
click at [612, 296] on h6 "Confirm Background Check has Been Sent" at bounding box center [720, 290] width 400 height 21
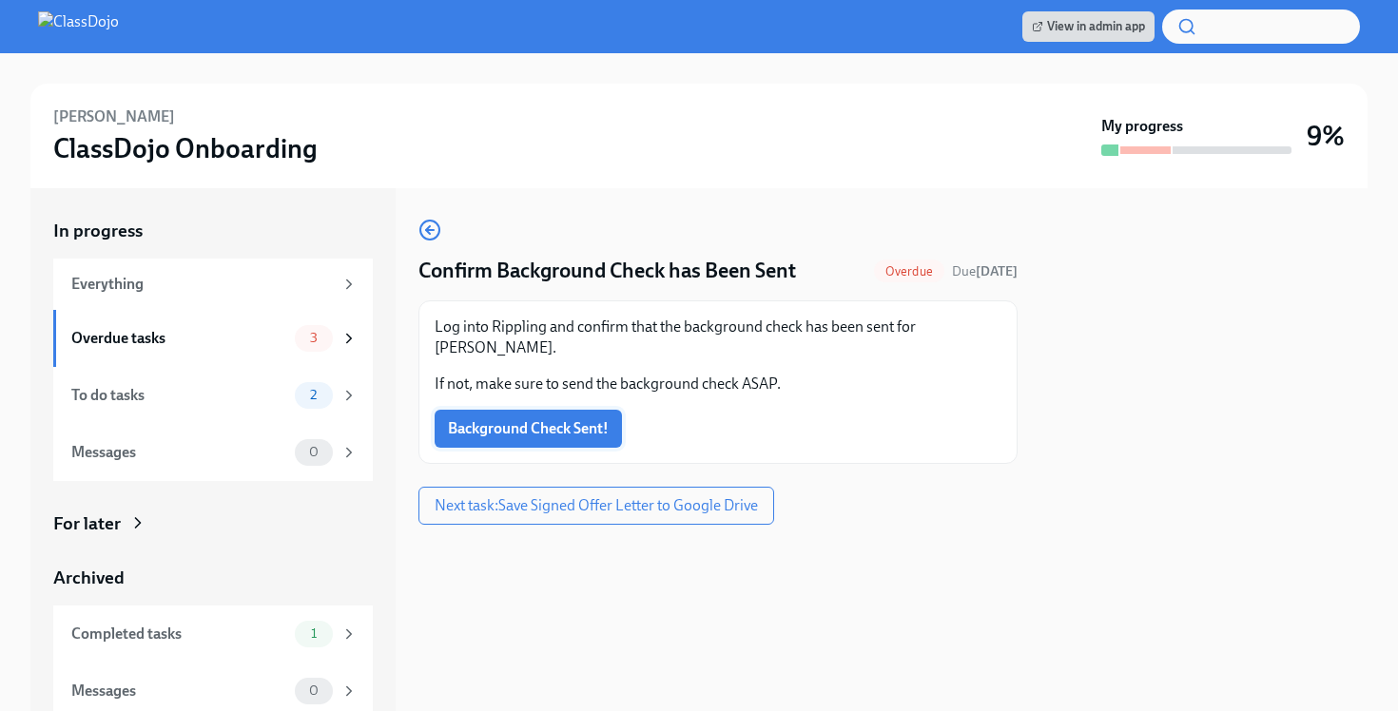
click at [522, 432] on span "Background Check Sent!" at bounding box center [528, 428] width 161 height 19
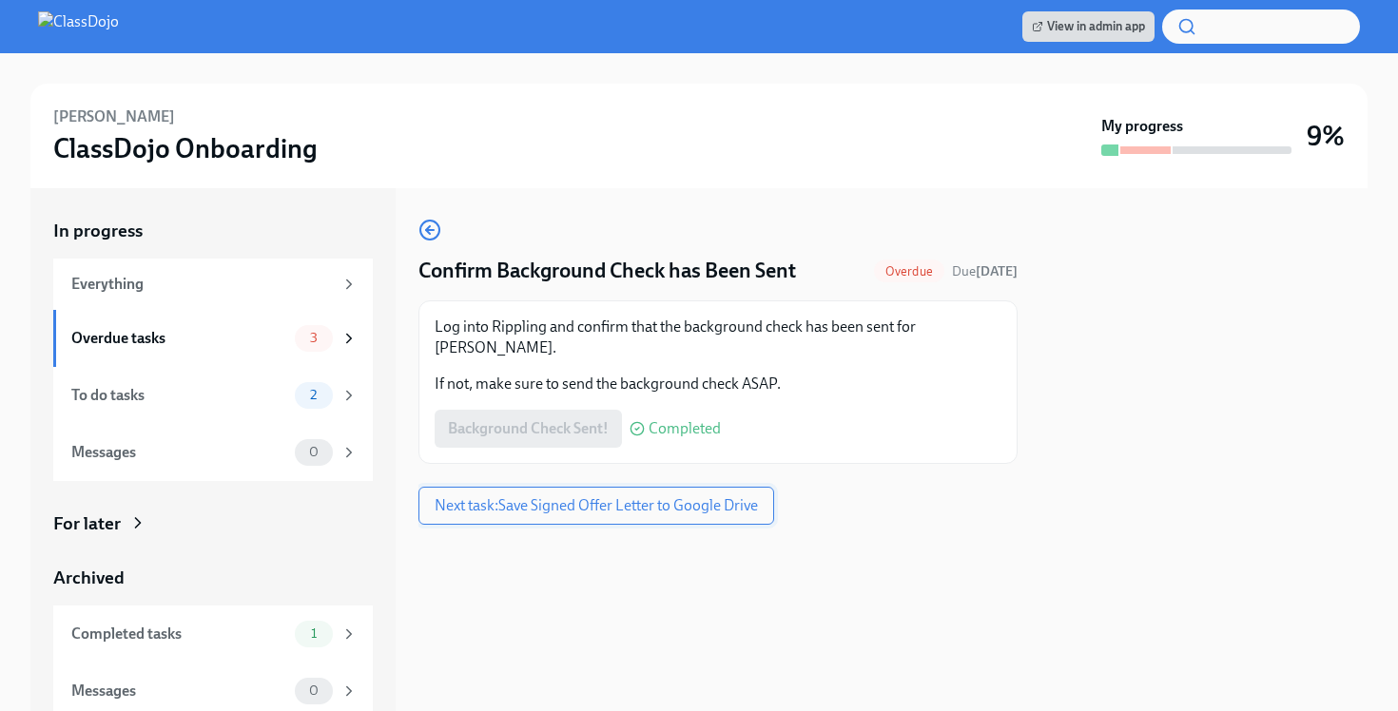
click at [535, 504] on span "Next task : Save Signed Offer Letter to Google Drive" at bounding box center [596, 505] width 323 height 19
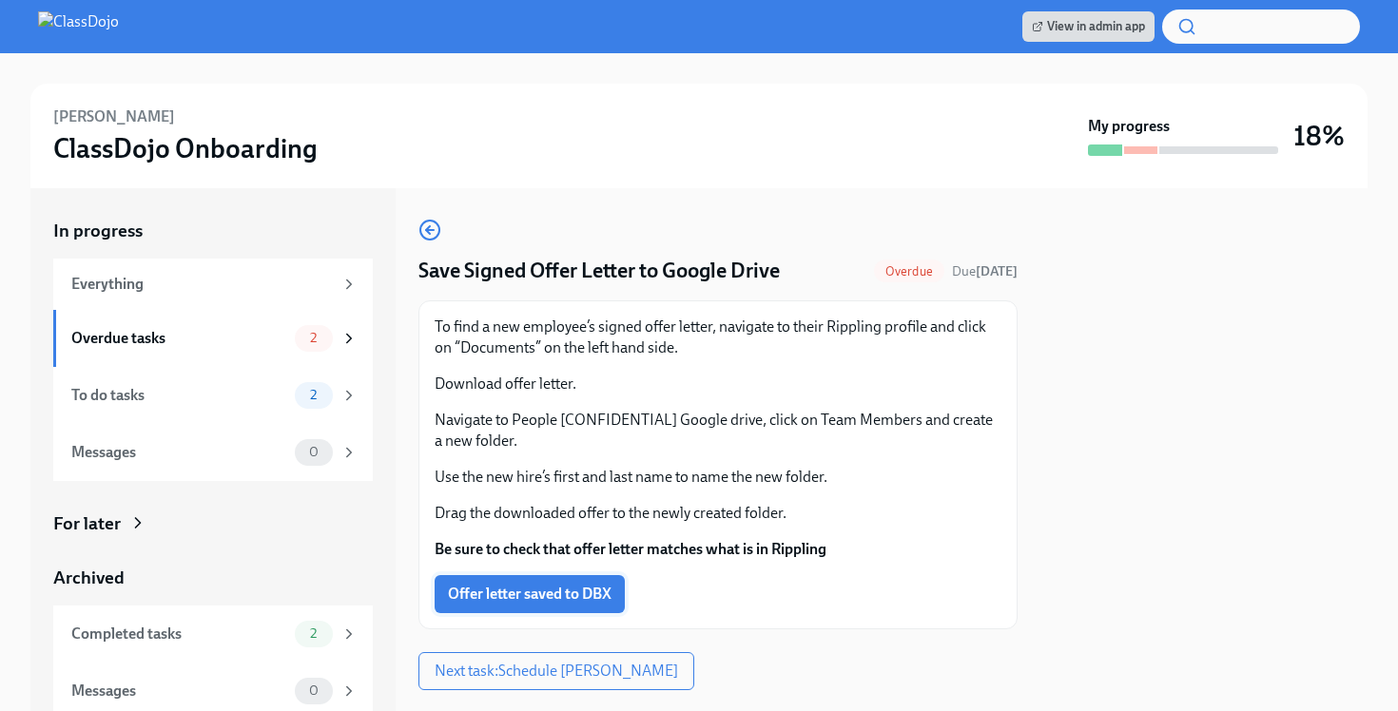
click at [525, 587] on span "Offer letter saved to DBX" at bounding box center [530, 594] width 164 height 19
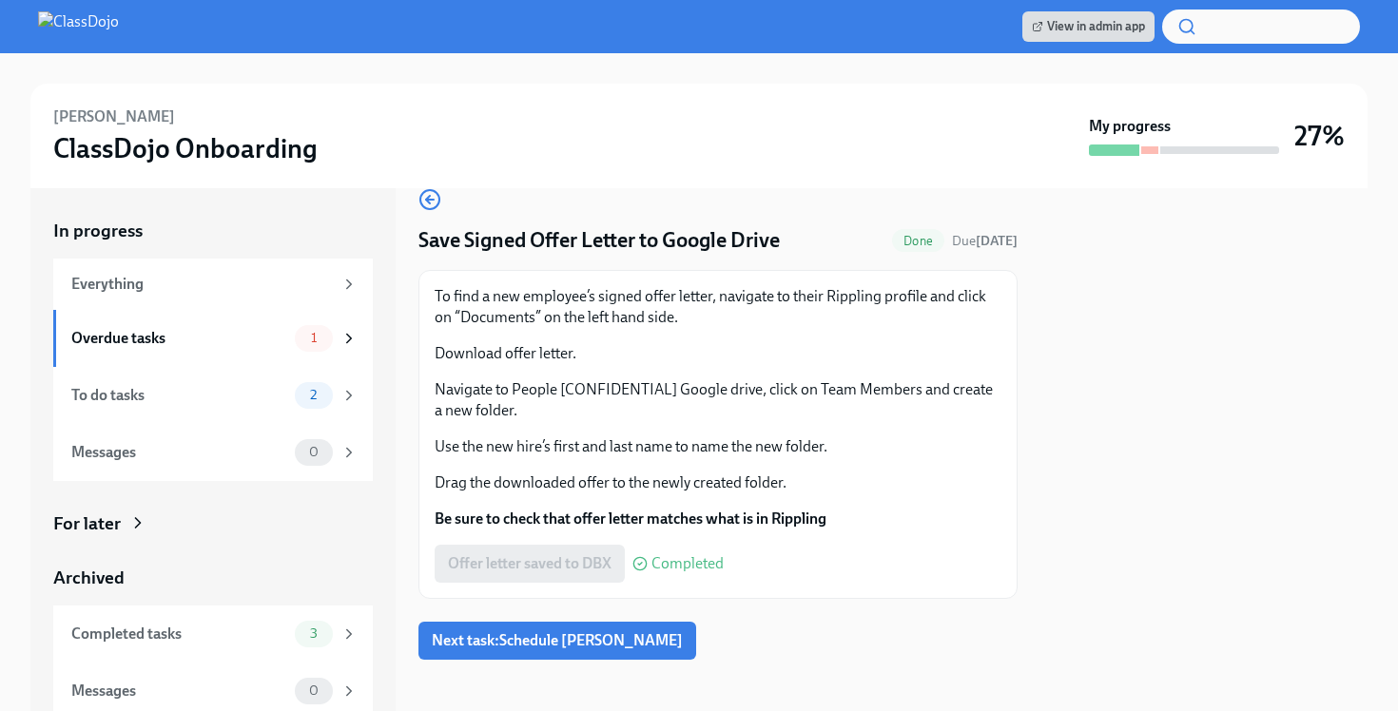
scroll to position [40, 0]
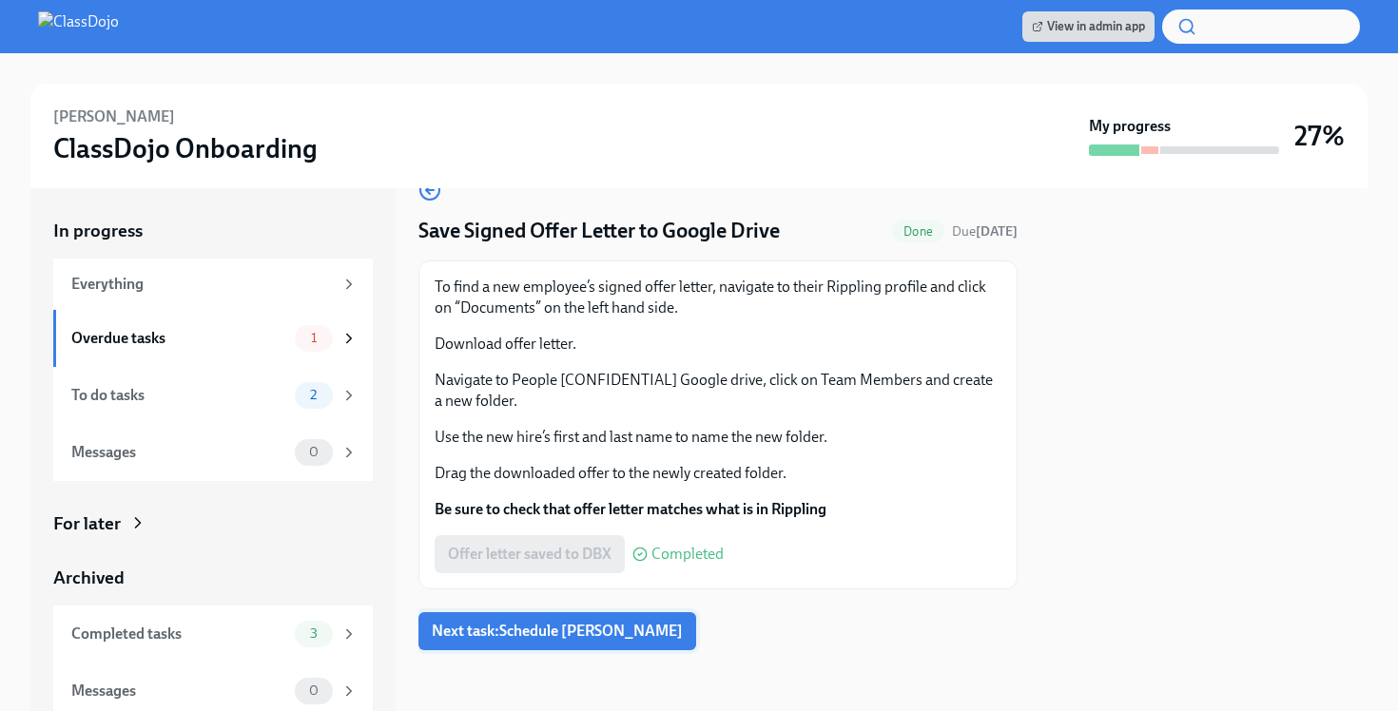
click at [521, 632] on span "Next task : Schedule Pecha Kucha" at bounding box center [557, 631] width 251 height 19
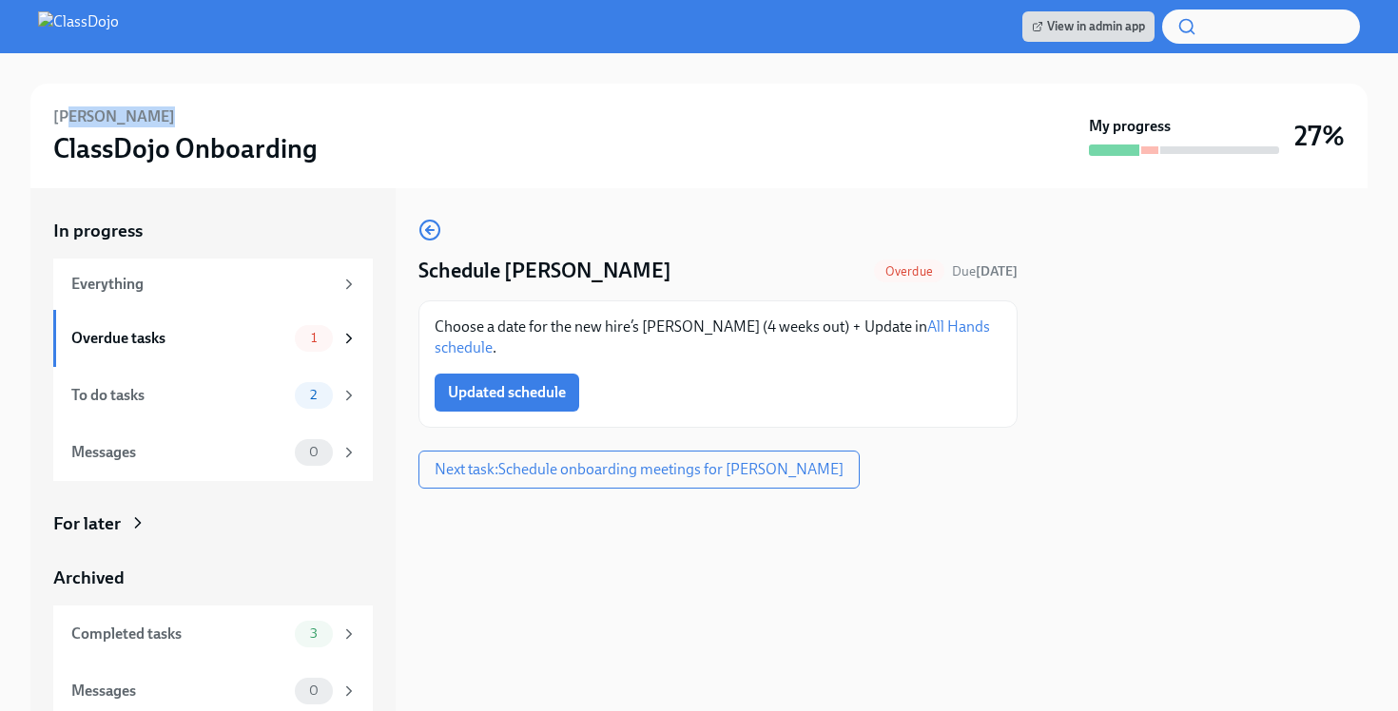
drag, startPoint x: 153, startPoint y: 120, endPoint x: 68, endPoint y: 120, distance: 85.6
click at [68, 120] on h6 "Solomon Bisker" at bounding box center [114, 117] width 122 height 21
drag, startPoint x: 173, startPoint y: 115, endPoint x: 35, endPoint y: 106, distance: 138.2
click at [35, 106] on div "Solomon Bisker ClassDojo Onboarding My progress 27%" at bounding box center [698, 136] width 1337 height 105
copy h6 "Solomon Bisker"
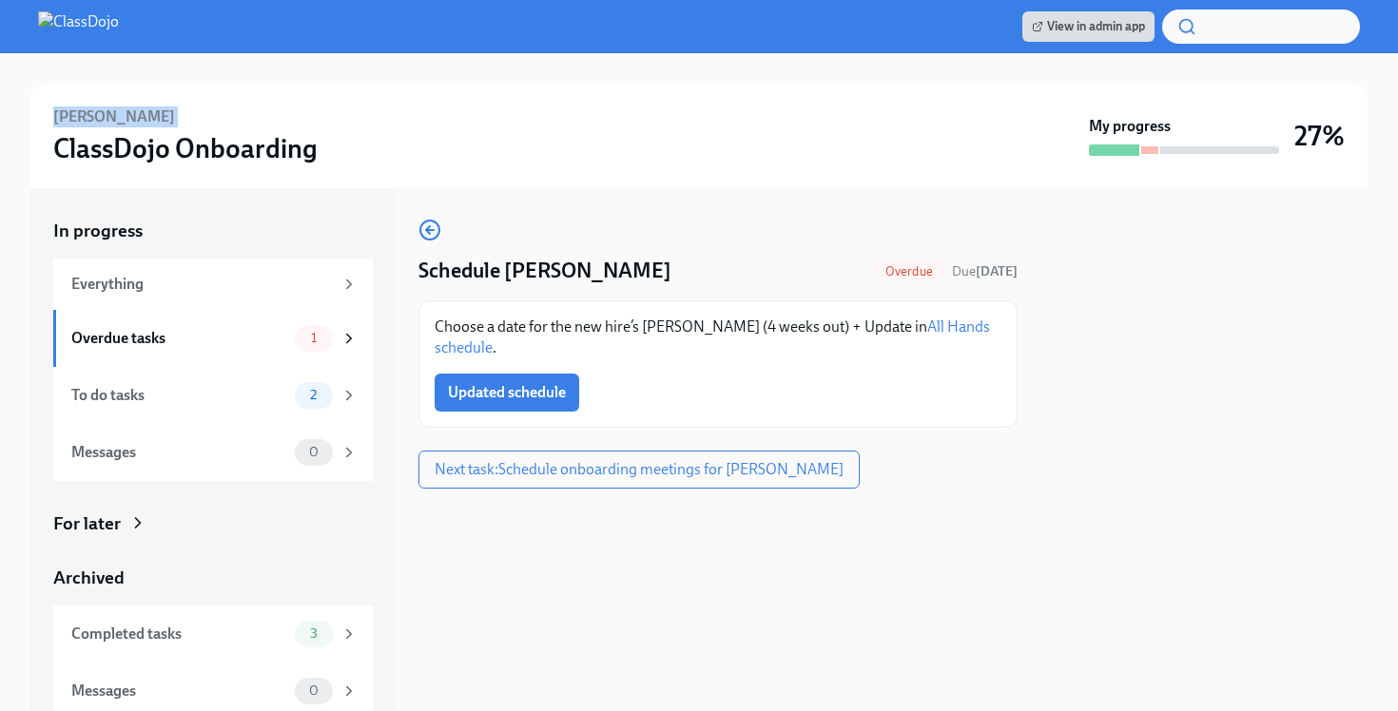
click at [937, 330] on link "All Hands schedule" at bounding box center [712, 337] width 555 height 39
click at [499, 397] on span "Updated schedule" at bounding box center [507, 392] width 118 height 19
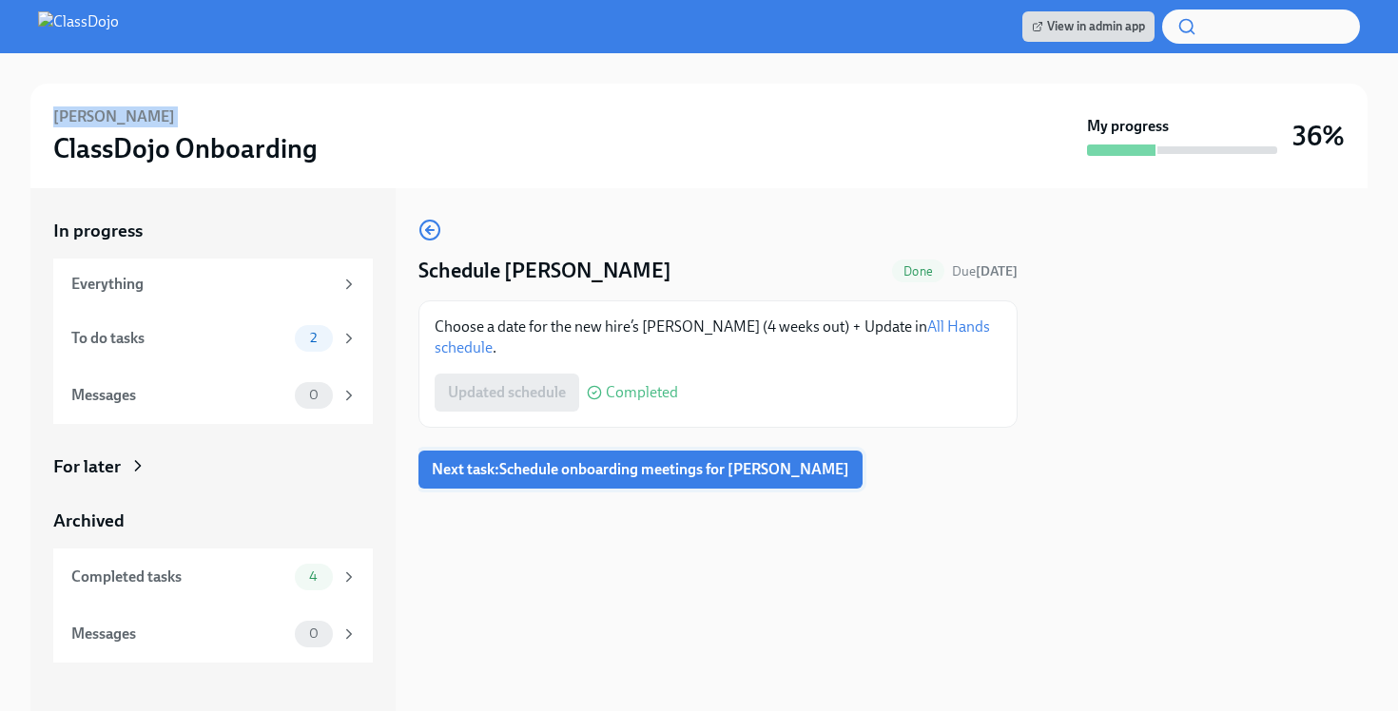
click at [589, 473] on span "Next task : Schedule onboarding meetings for Solomon Bisker" at bounding box center [641, 469] width 418 height 19
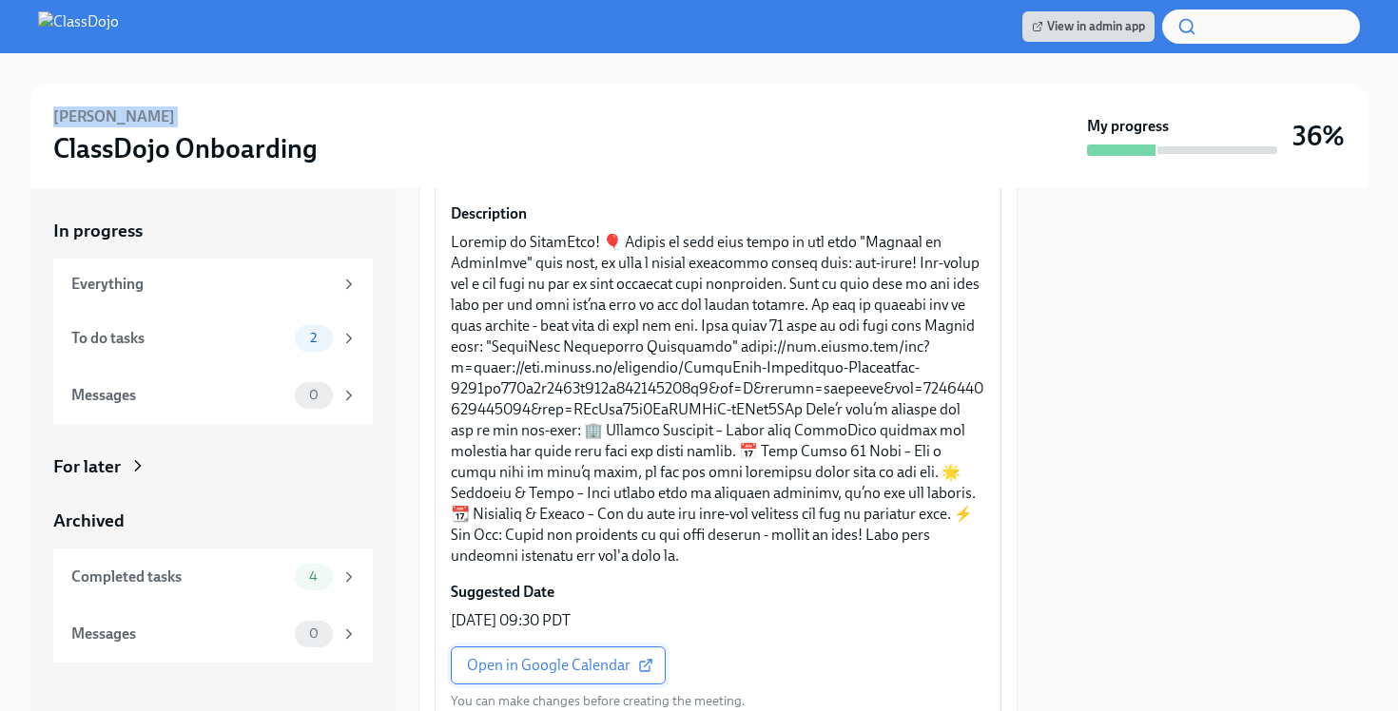
scroll to position [368, 0]
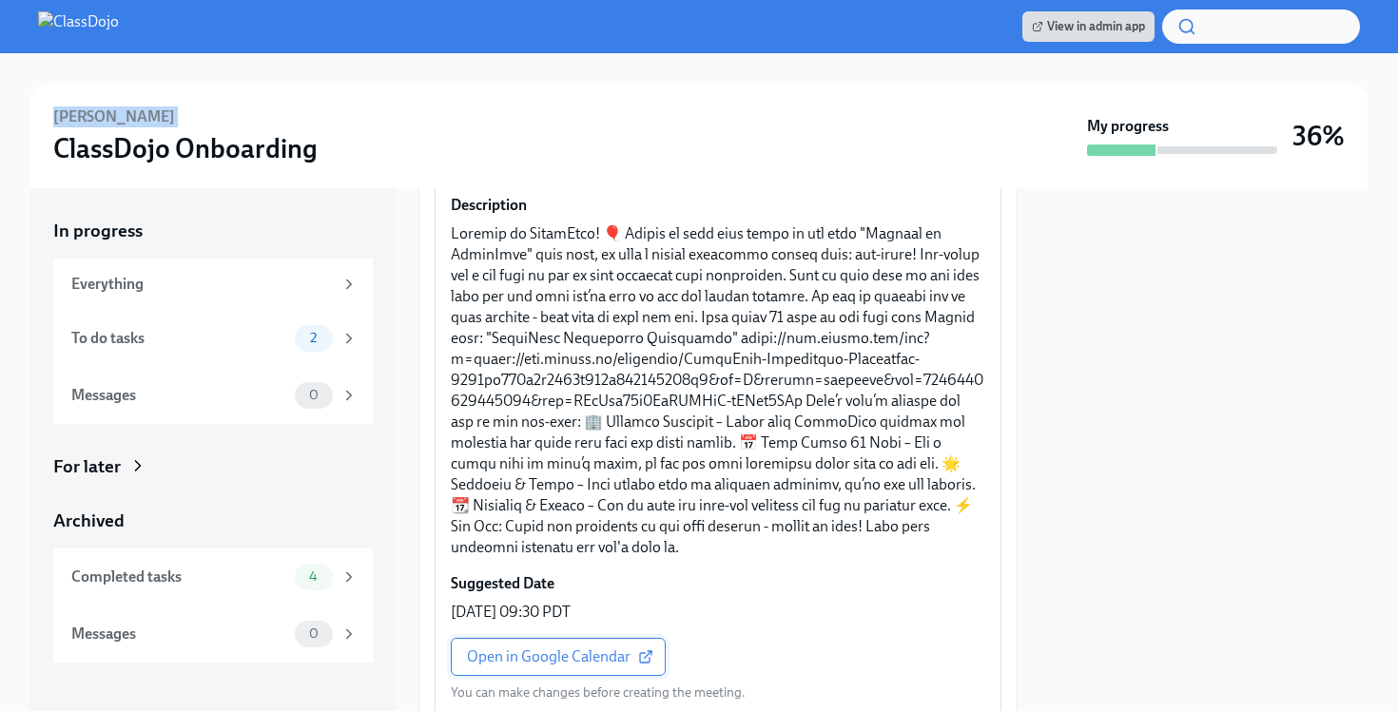
click at [522, 648] on span "Open in Google Calendar" at bounding box center [558, 657] width 183 height 19
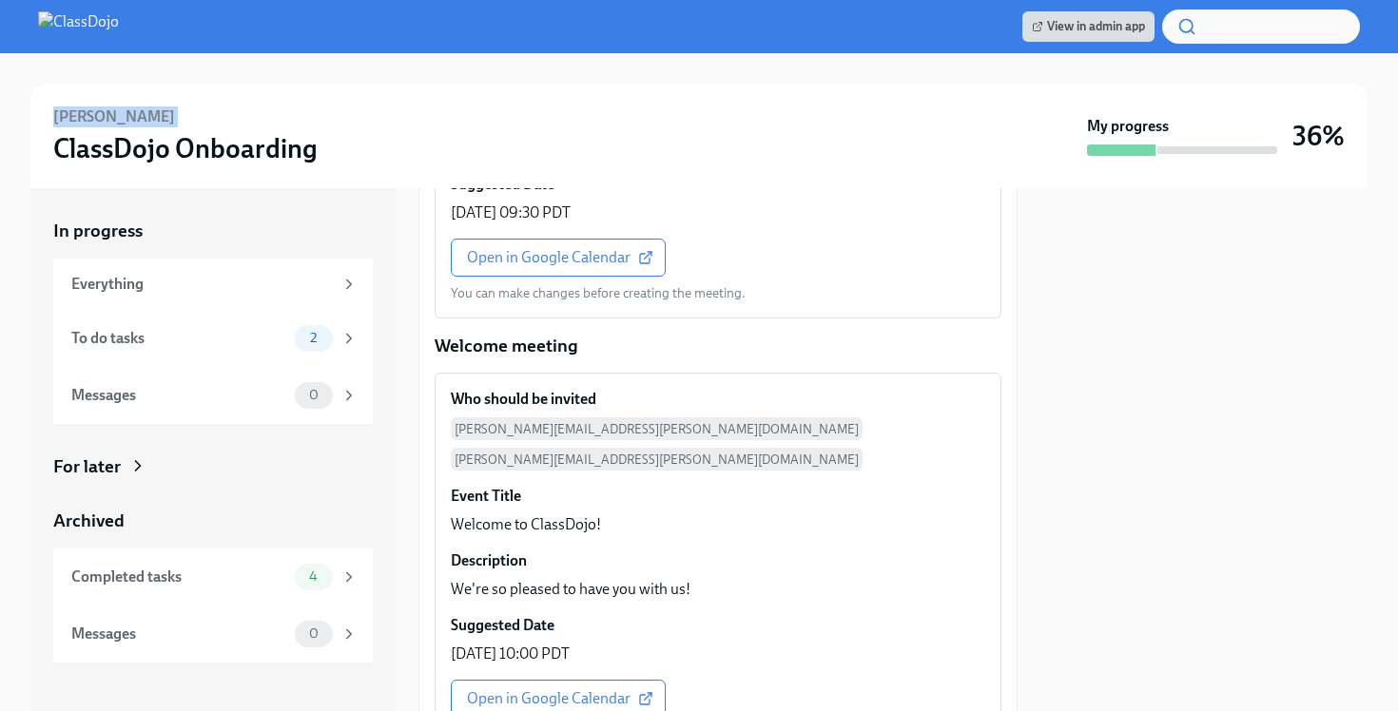
scroll to position [908, 0]
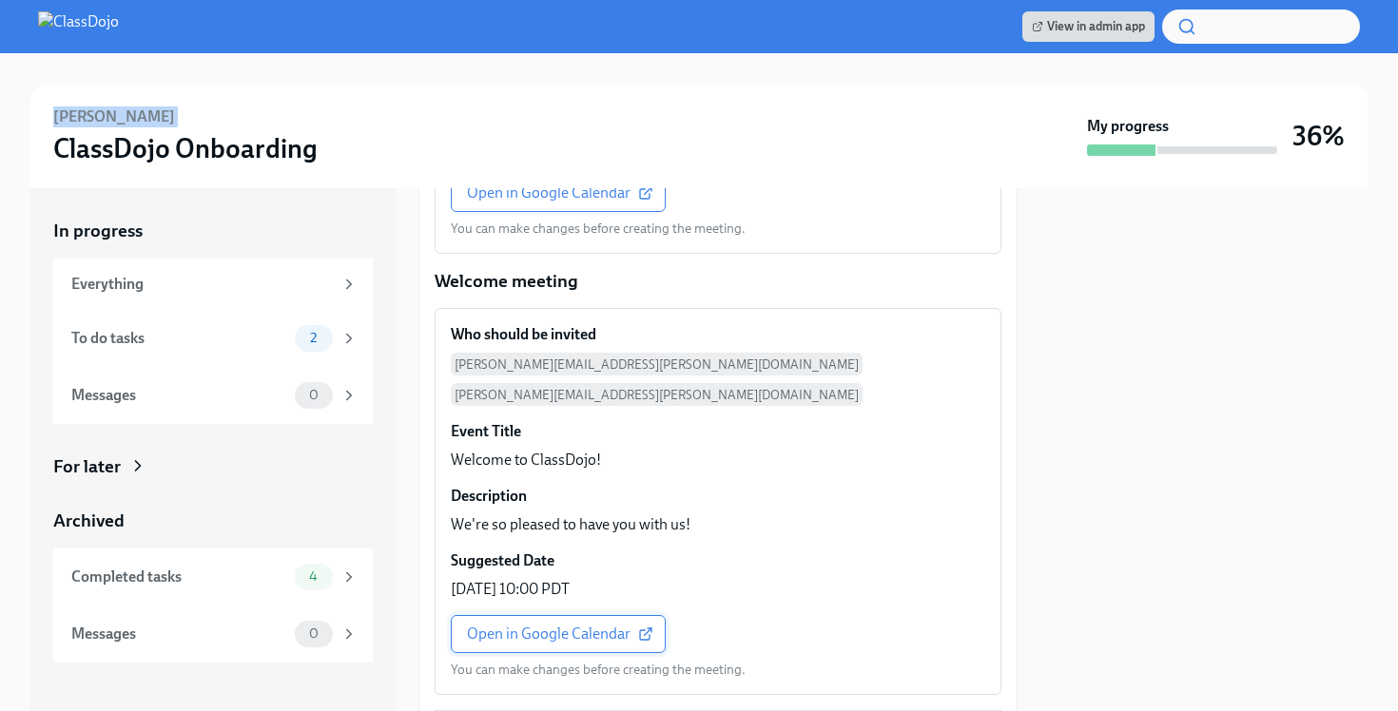
click at [552, 625] on span "Open in Google Calendar" at bounding box center [558, 634] width 183 height 19
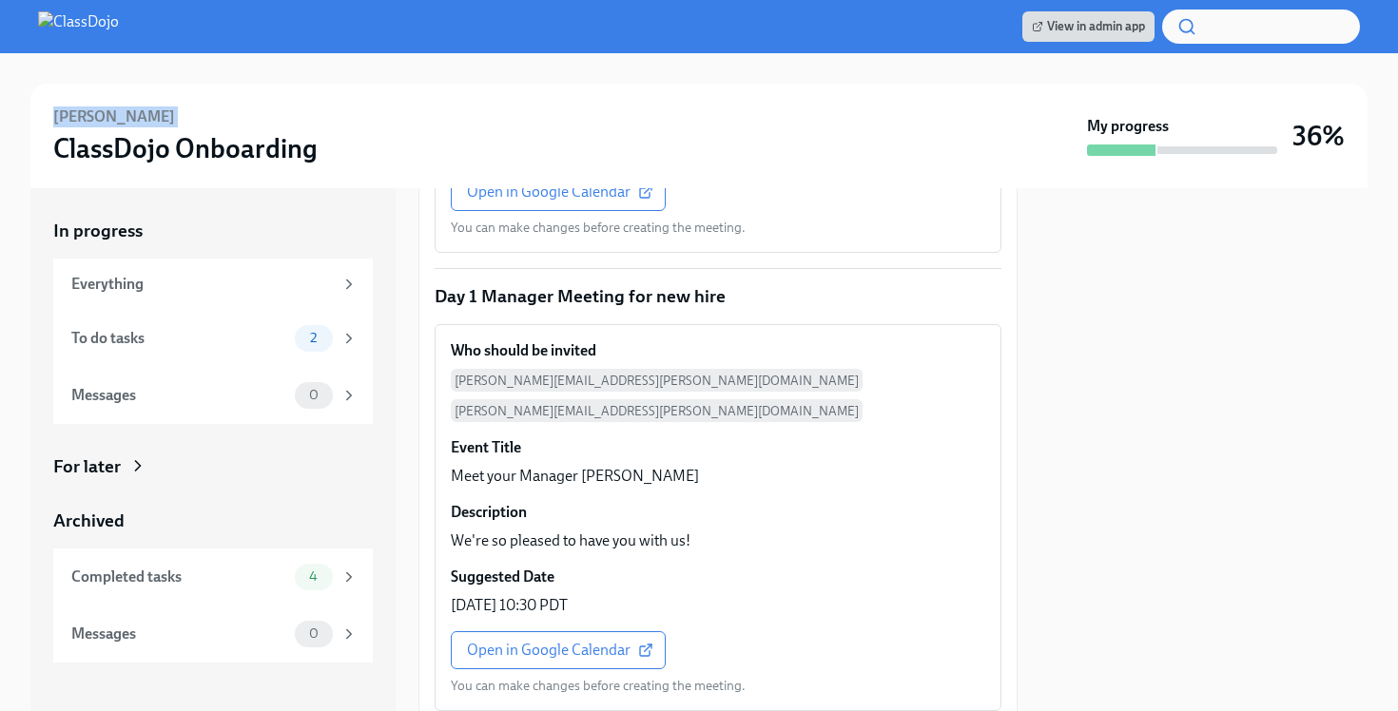
scroll to position [1428, 0]
click at [557, 640] on span "Open in Google Calendar" at bounding box center [558, 649] width 183 height 19
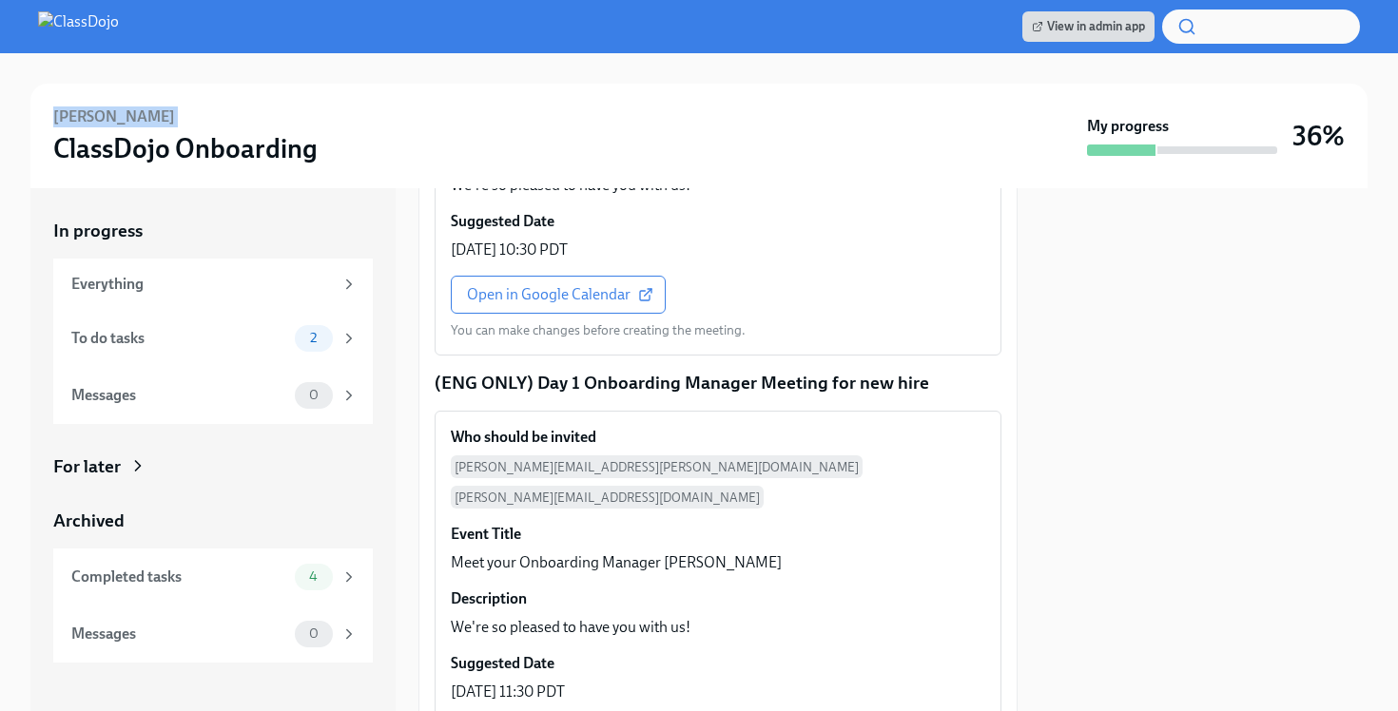
scroll to position [1878, 0]
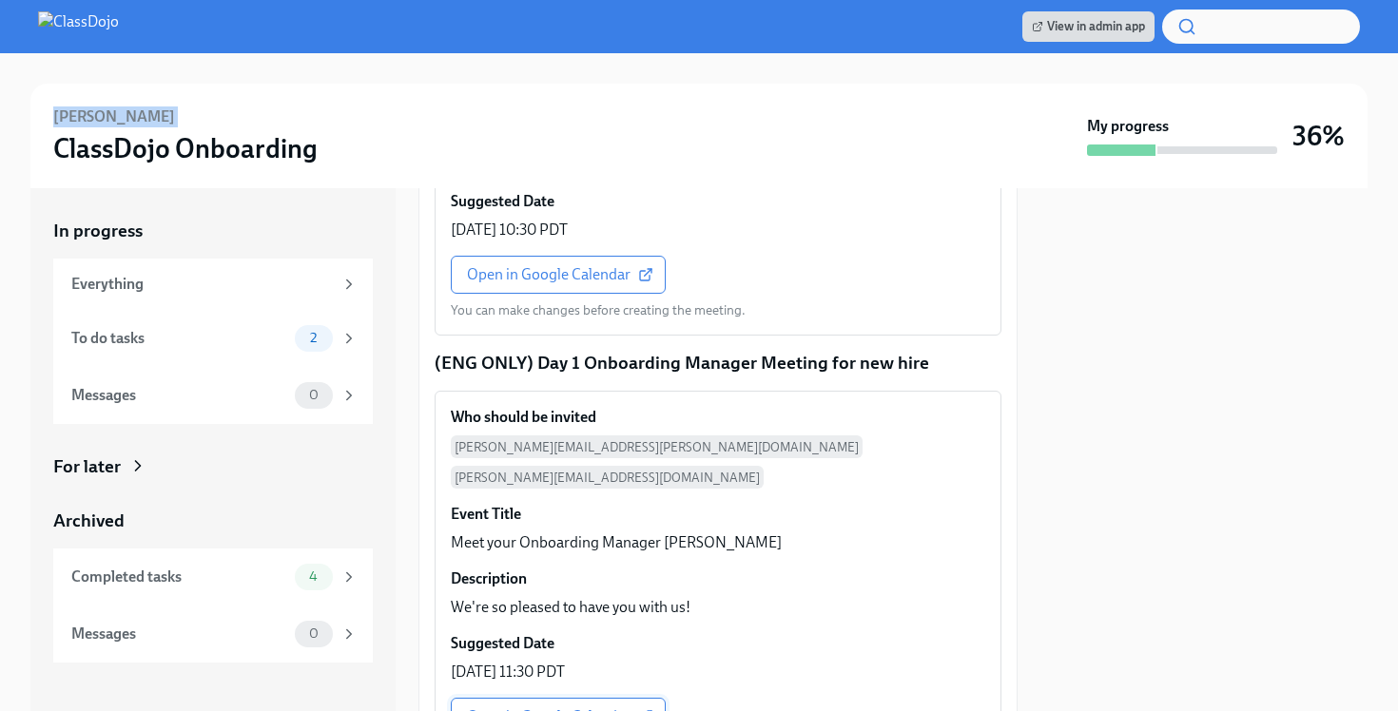
click at [538, 708] on span "Open in Google Calendar" at bounding box center [558, 717] width 183 height 19
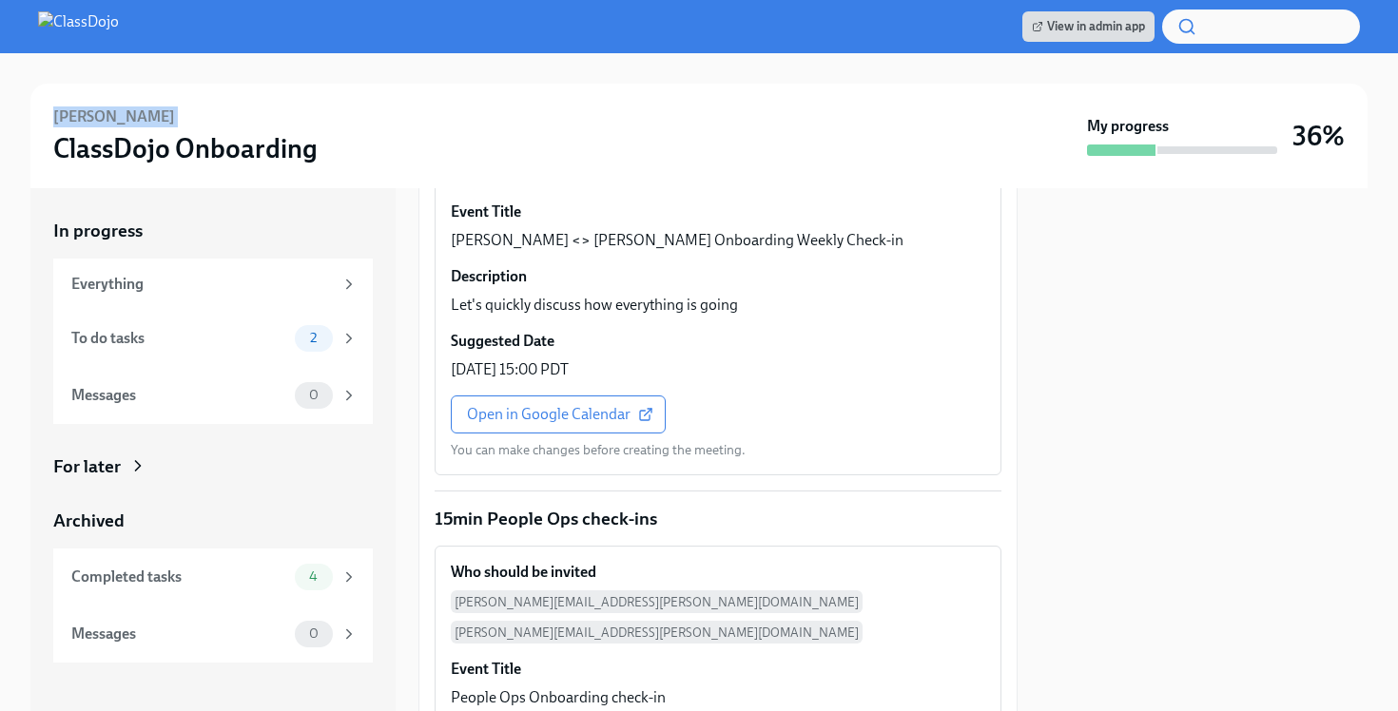
scroll to position [3292, 0]
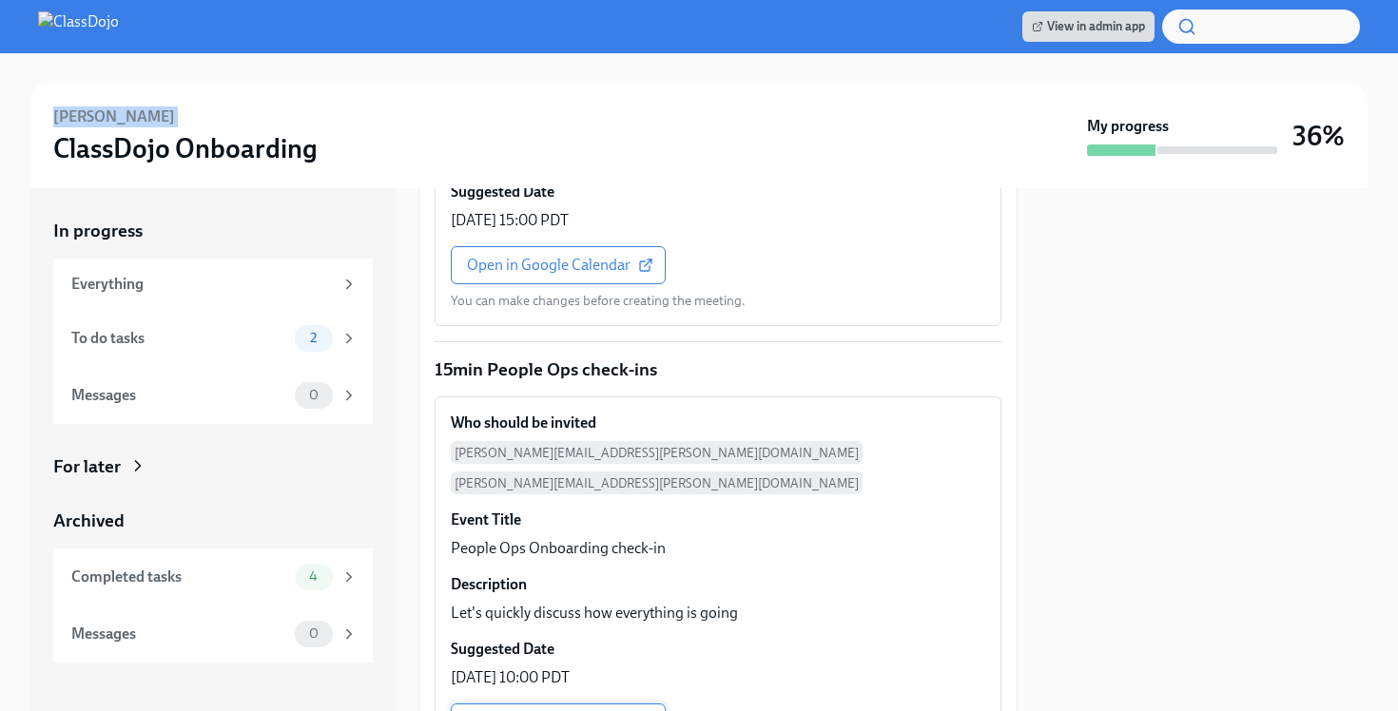
click at [517, 704] on link "Open in Google Calendar" at bounding box center [558, 723] width 215 height 38
